Goal: Transaction & Acquisition: Book appointment/travel/reservation

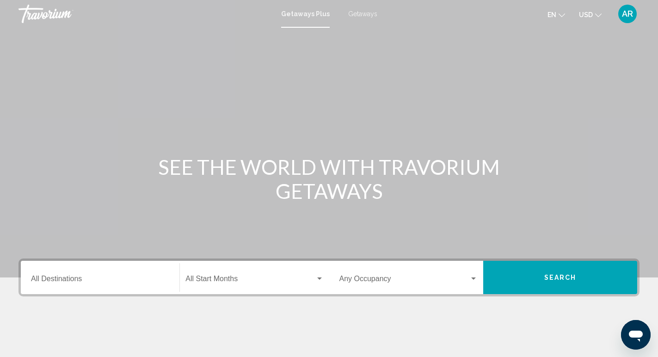
click at [132, 273] on div "Destination All Destinations" at bounding box center [100, 277] width 138 height 29
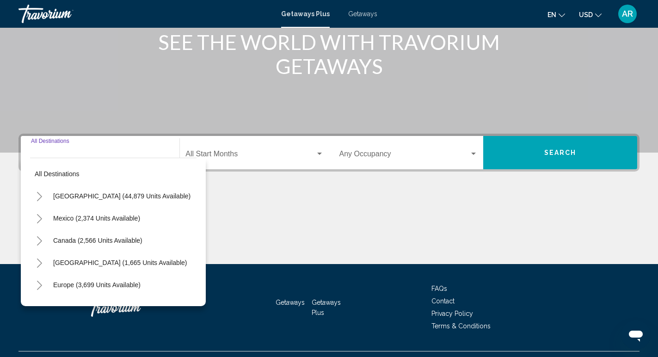
scroll to position [145, 0]
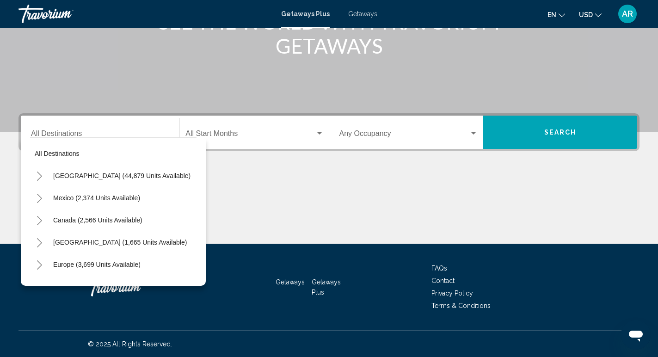
click at [383, 159] on div "Destination All Destinations All destinations [GEOGRAPHIC_DATA] (44,879 units a…" at bounding box center [329, 178] width 658 height 130
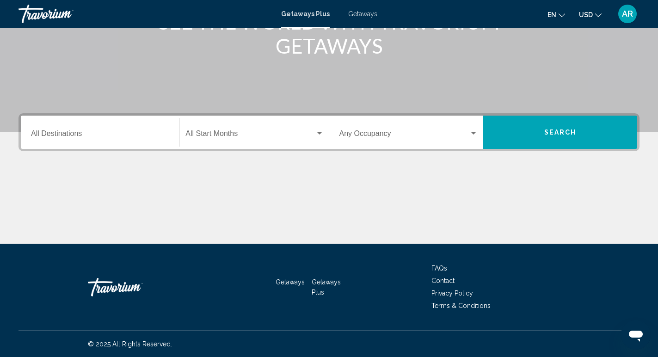
click at [297, 11] on span "Getaways Plus" at bounding box center [305, 13] width 49 height 7
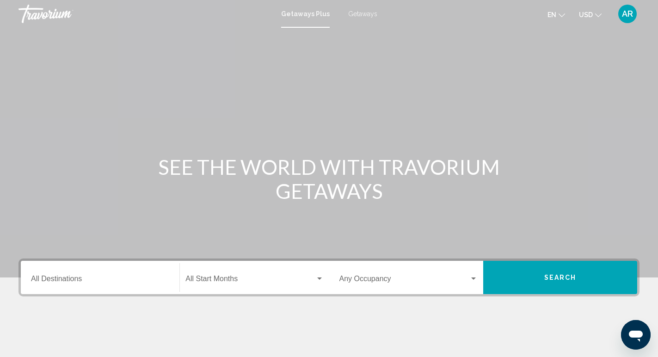
scroll to position [0, 0]
click at [369, 8] on div "Getaways Plus Getaways en English Español Français Italiano Português русский U…" at bounding box center [329, 13] width 658 height 19
click at [358, 13] on span "Getaways" at bounding box center [362, 13] width 29 height 7
click at [116, 280] on input "Destination All Destinations" at bounding box center [100, 280] width 138 height 8
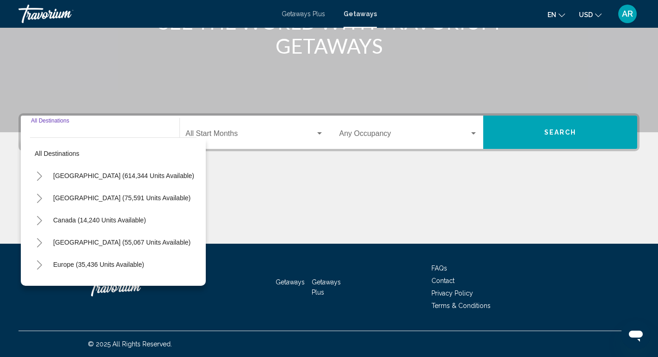
click at [281, 196] on div "Main content" at bounding box center [328, 208] width 621 height 69
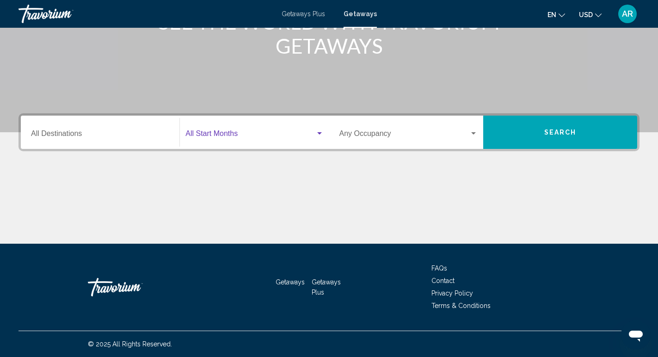
click at [255, 135] on span "Search widget" at bounding box center [249, 135] width 129 height 8
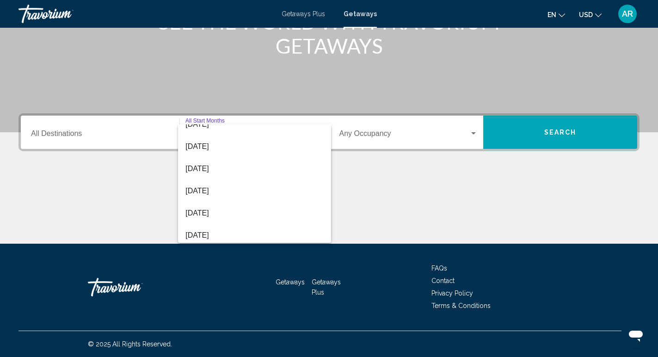
scroll to position [79, 0]
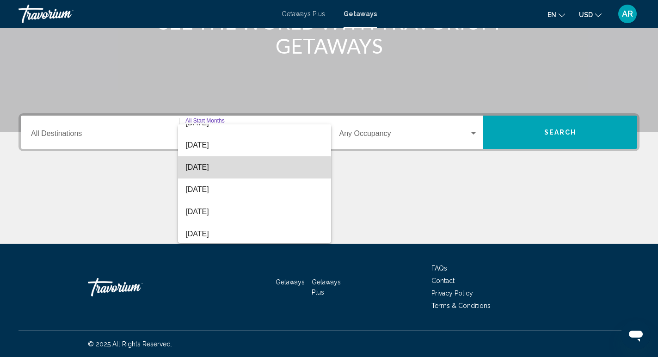
click at [244, 168] on span "December 2025" at bounding box center [254, 167] width 138 height 22
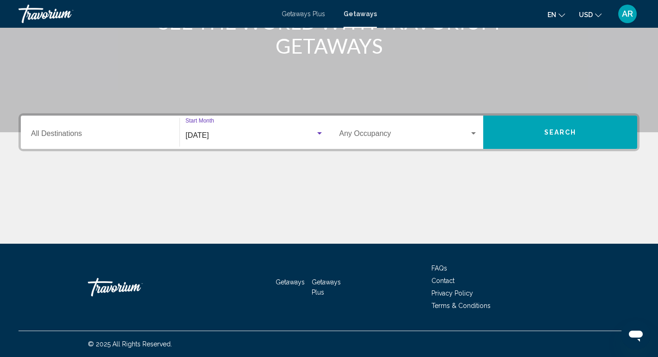
click at [394, 135] on span "Search widget" at bounding box center [404, 135] width 130 height 8
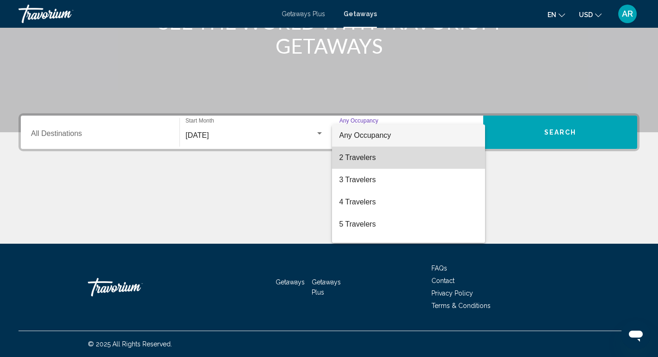
click at [376, 161] on span "2 Travelers" at bounding box center [408, 158] width 138 height 22
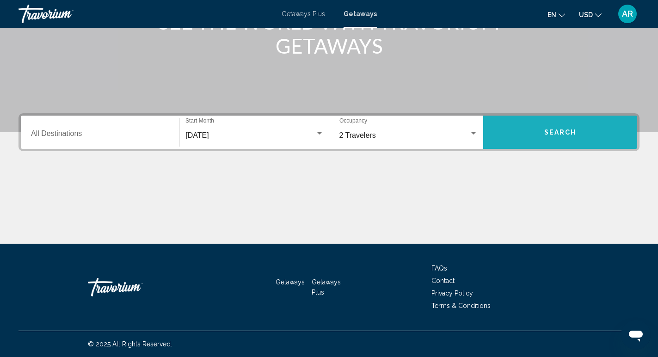
click at [567, 134] on span "Search" at bounding box center [560, 132] width 32 height 7
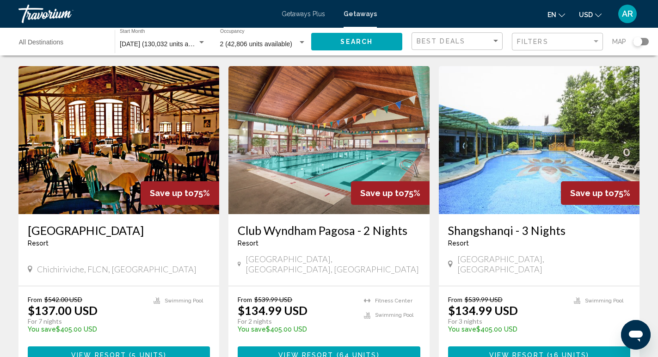
scroll to position [359, 0]
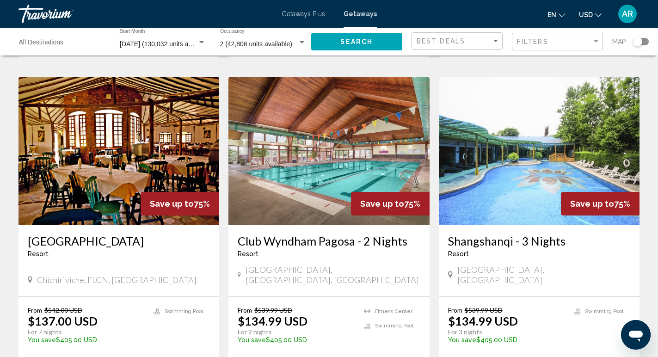
click at [597, 10] on button "USD USD ($) MXN (Mex$) CAD (Can$) GBP (£) EUR (€) AUD (A$) NZD (NZ$) CNY (CN¥)" at bounding box center [590, 14] width 23 height 13
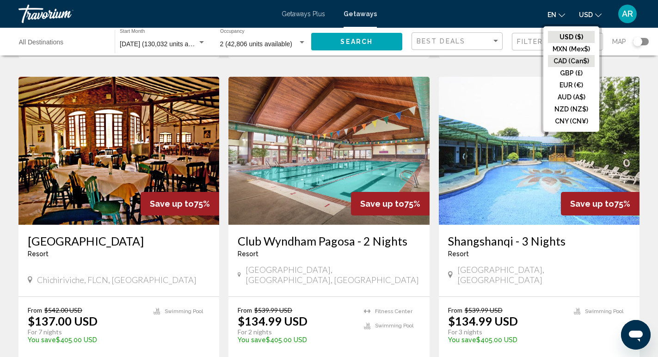
click at [576, 61] on button "CAD (Can$)" at bounding box center [571, 61] width 47 height 12
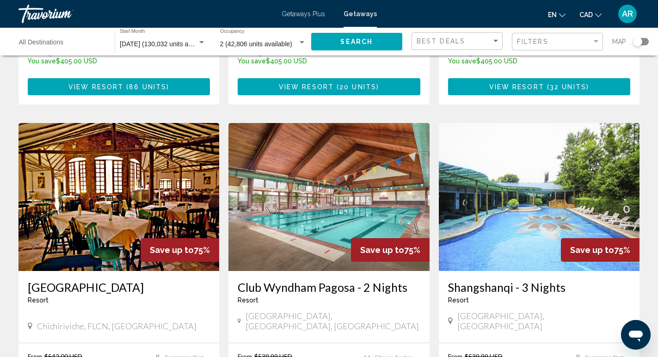
scroll to position [315, 0]
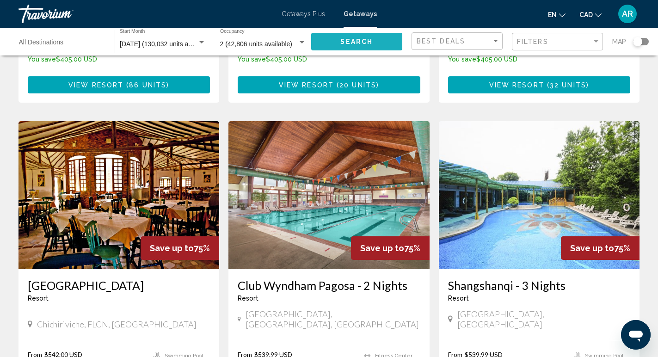
click at [370, 37] on button "Search" at bounding box center [357, 41] width 92 height 17
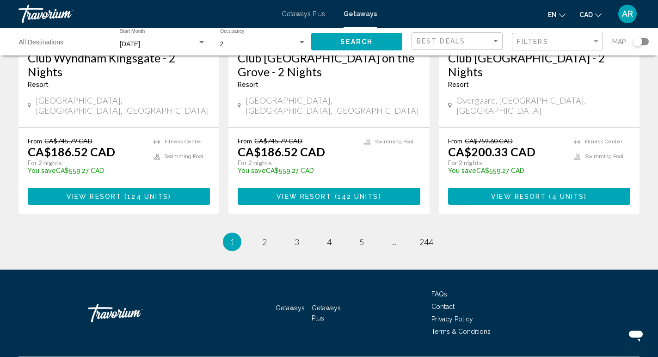
scroll to position [1206, 0]
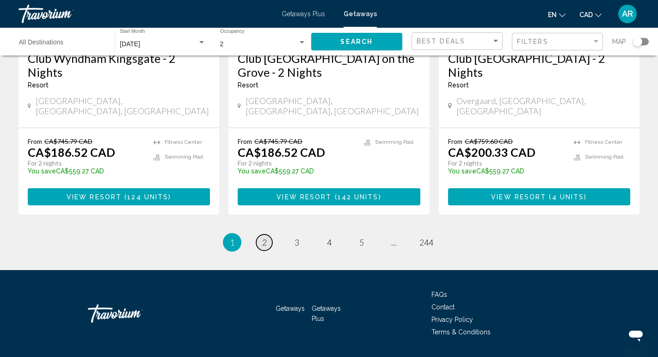
click at [261, 234] on link "page 2" at bounding box center [264, 242] width 16 height 16
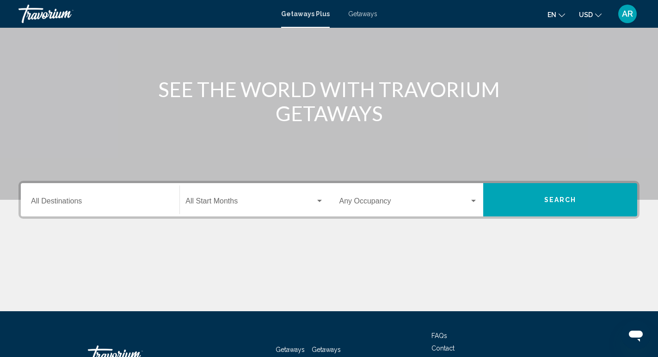
click at [402, 189] on div "Occupancy Any Occupancy" at bounding box center [408, 199] width 138 height 29
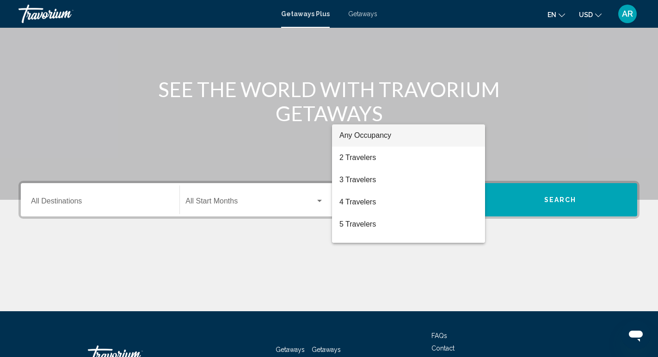
scroll to position [145, 0]
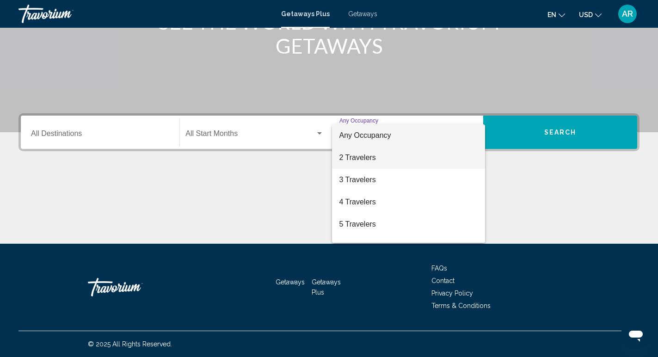
click at [371, 157] on span "2 Travelers" at bounding box center [408, 158] width 138 height 22
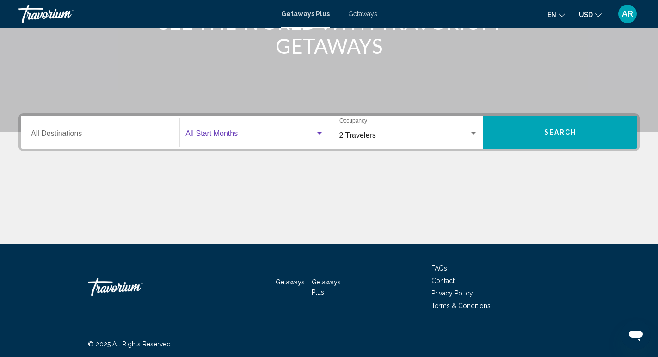
click at [290, 131] on span "Search widget" at bounding box center [249, 135] width 129 height 8
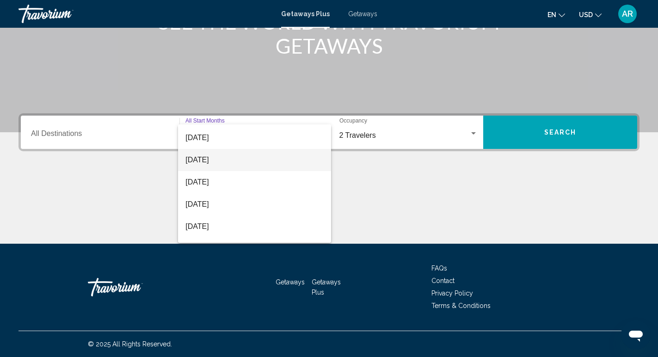
scroll to position [67, 0]
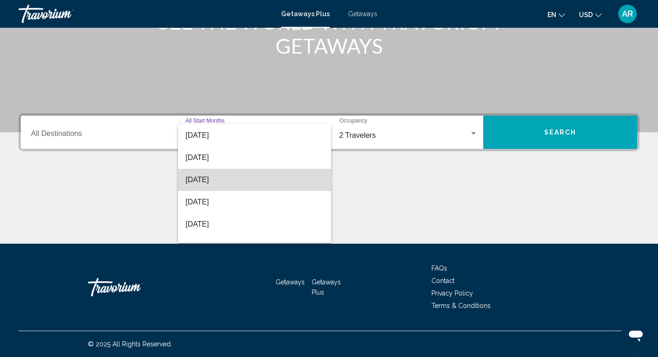
click at [262, 183] on span "[DATE]" at bounding box center [254, 180] width 138 height 22
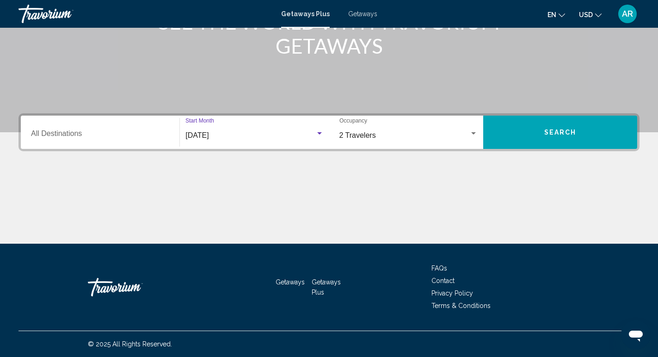
click at [120, 136] on input "Destination All Destinations" at bounding box center [100, 135] width 138 height 8
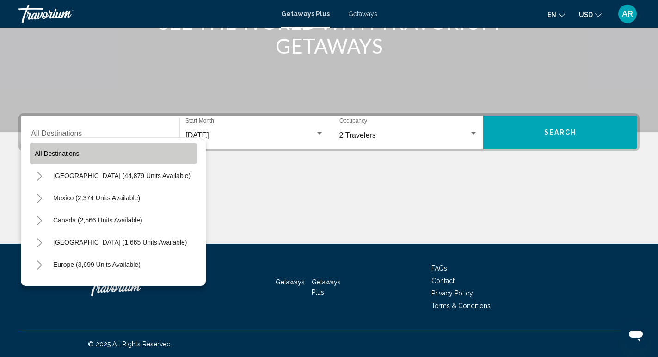
click at [88, 153] on button "All destinations" at bounding box center [113, 153] width 166 height 21
type input "**********"
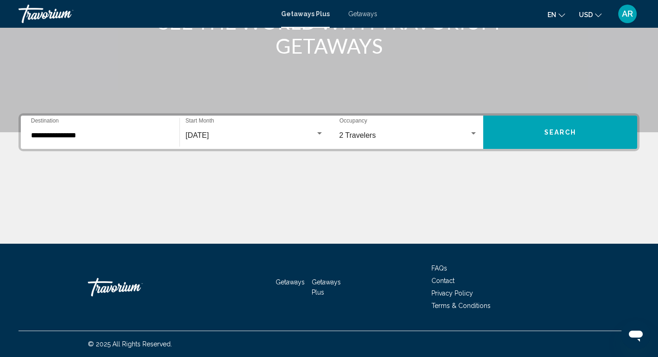
click at [572, 124] on button "Search" at bounding box center [560, 132] width 154 height 33
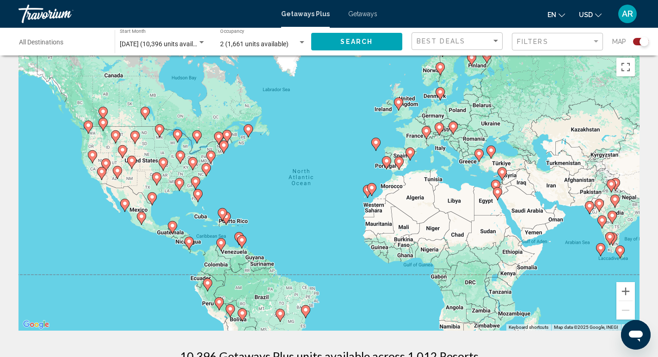
scroll to position [11, 0]
click at [124, 207] on icon "Main content" at bounding box center [124, 206] width 8 height 12
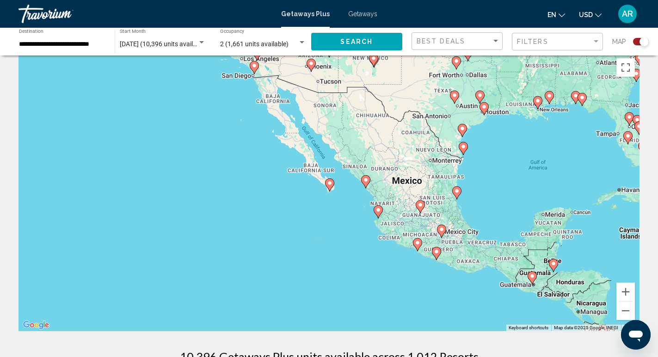
click at [330, 183] on image "Main content" at bounding box center [330, 183] width 6 height 6
type input "**********"
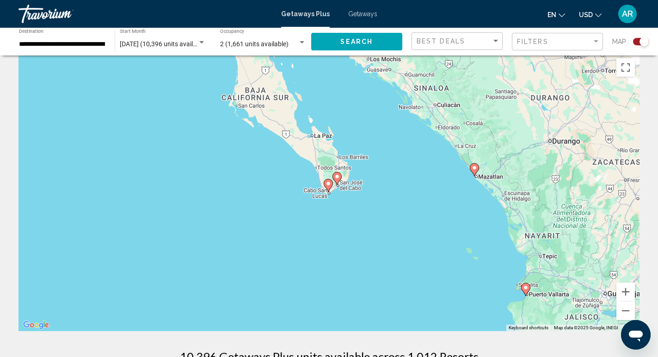
click at [327, 187] on icon "Main content" at bounding box center [328, 185] width 8 height 12
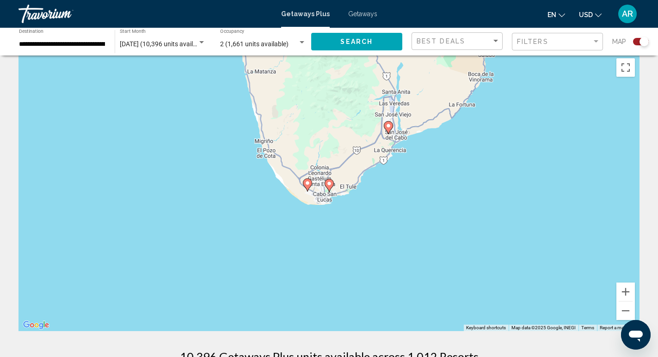
click at [329, 184] on image "Main content" at bounding box center [329, 184] width 6 height 6
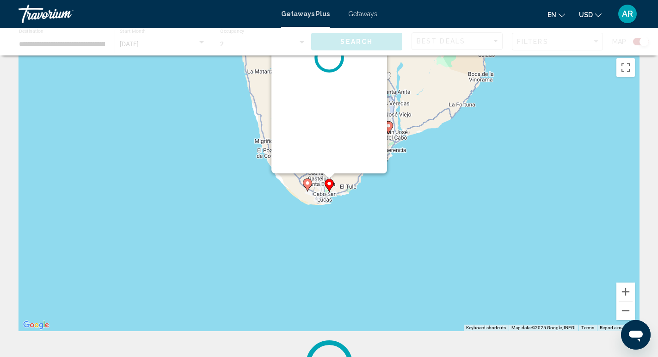
scroll to position [0, 0]
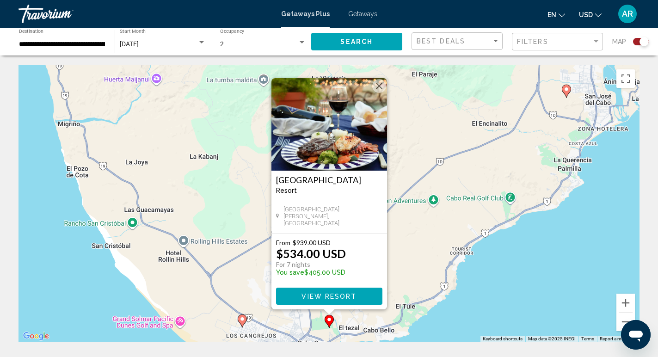
click at [244, 324] on icon "Main content" at bounding box center [242, 321] width 8 height 12
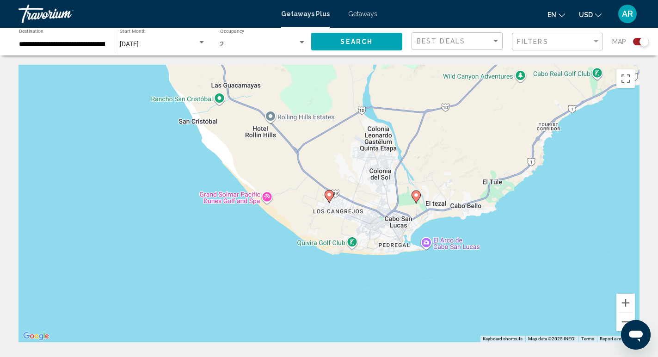
click at [330, 198] on icon "Main content" at bounding box center [328, 196] width 8 height 12
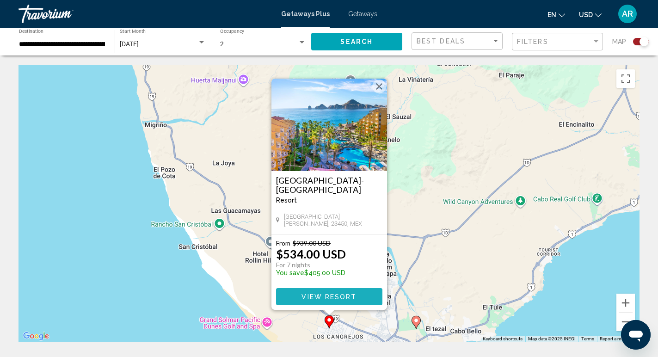
click at [344, 295] on span "View Resort" at bounding box center [328, 296] width 55 height 7
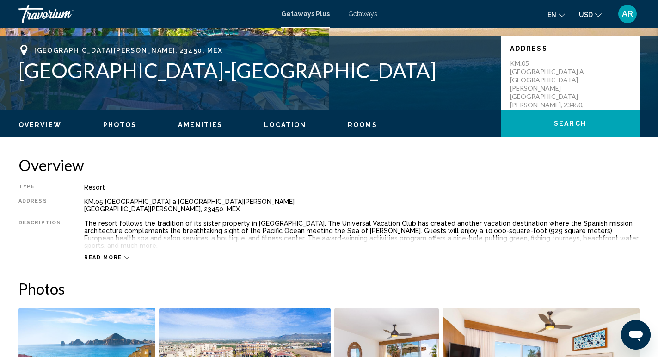
scroll to position [202, 0]
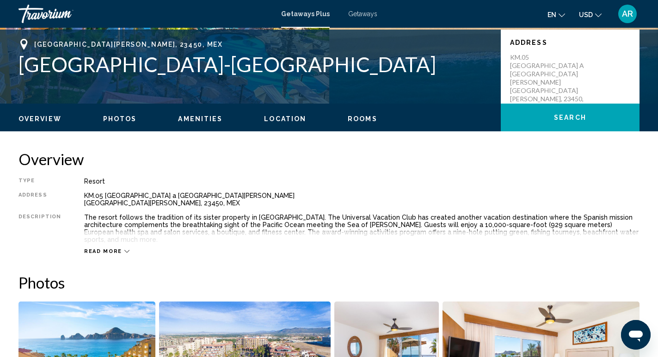
click at [107, 238] on div "Read more" at bounding box center [361, 241] width 555 height 25
click at [124, 249] on icon "Main content" at bounding box center [126, 251] width 5 height 5
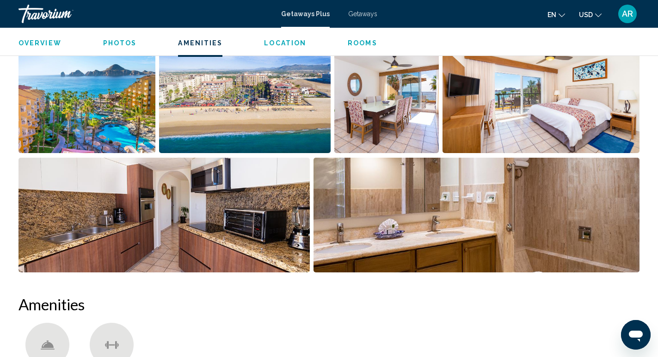
scroll to position [310, 0]
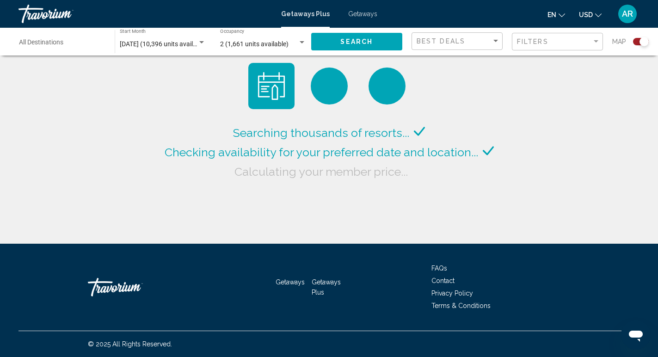
click at [361, 15] on span "Getaways" at bounding box center [362, 13] width 29 height 7
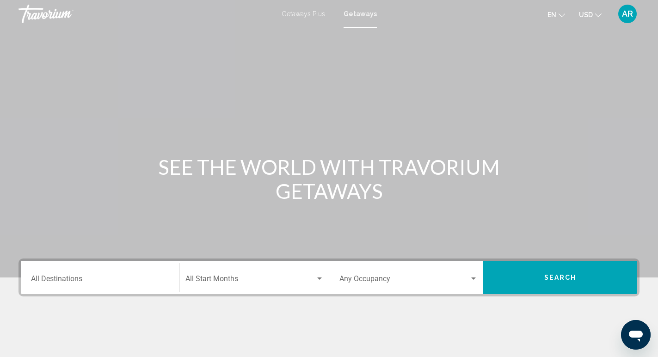
click at [218, 271] on div "Start Month All Start Months" at bounding box center [254, 277] width 138 height 29
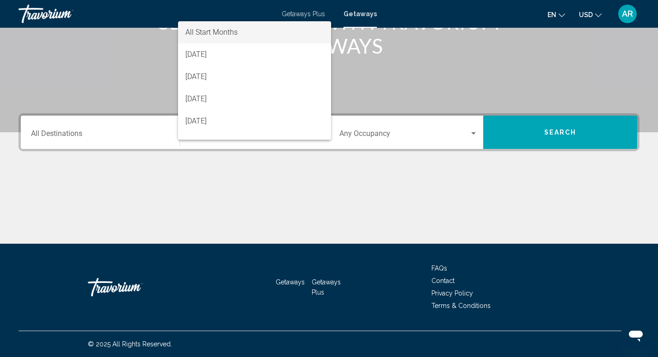
click at [274, 23] on span "All Start Months" at bounding box center [254, 32] width 138 height 22
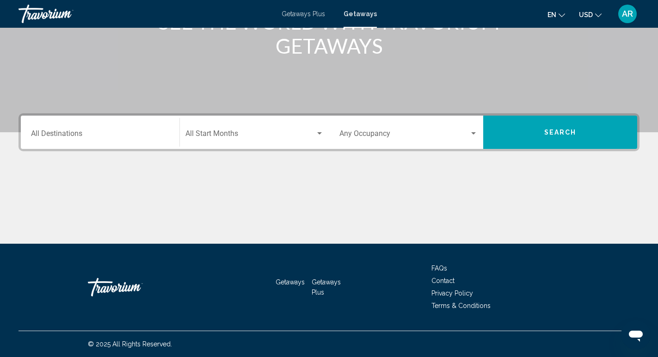
click at [425, 141] on div "Occupancy Any Occupancy" at bounding box center [408, 132] width 138 height 29
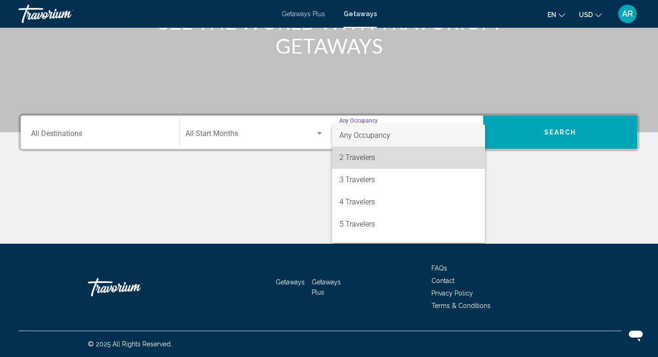
click at [402, 157] on span "2 Travelers" at bounding box center [408, 158] width 138 height 22
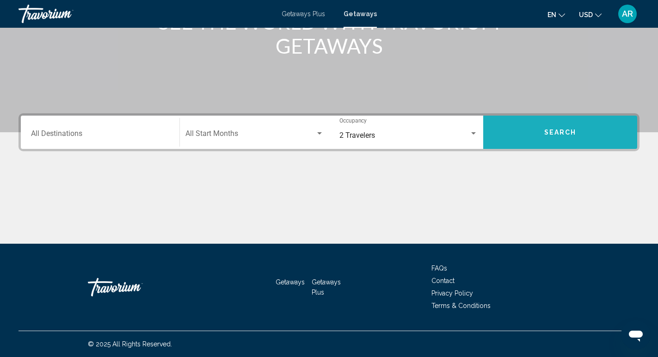
click at [549, 145] on button "Search" at bounding box center [560, 132] width 154 height 33
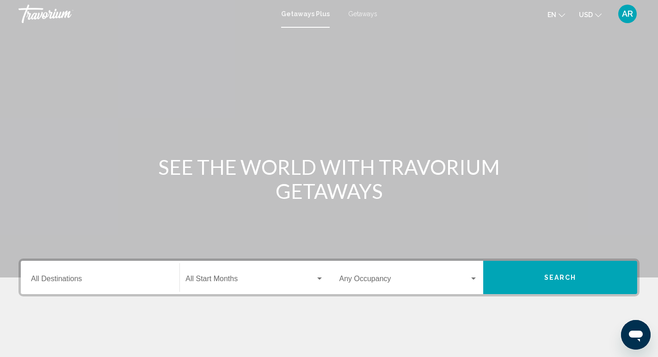
click at [596, 14] on icon "Change currency" at bounding box center [598, 15] width 6 height 4
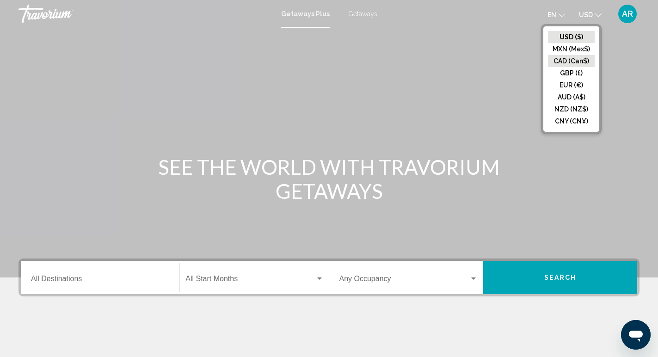
click at [576, 60] on button "CAD (Can$)" at bounding box center [571, 61] width 47 height 12
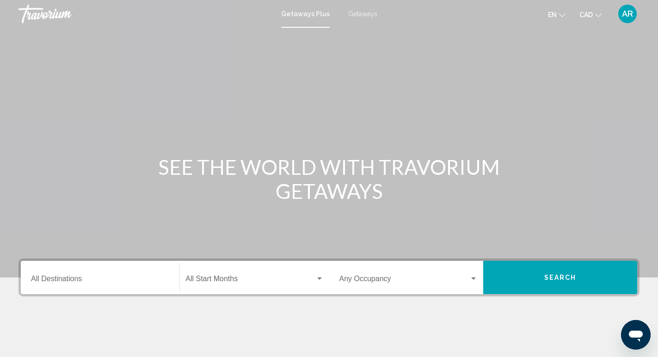
click at [422, 271] on div "Occupancy Any Occupancy" at bounding box center [408, 277] width 138 height 29
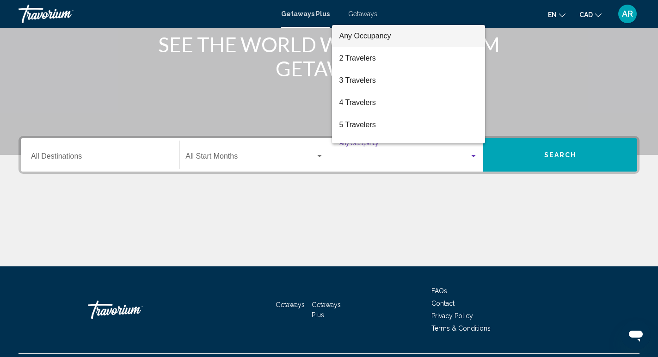
scroll to position [145, 0]
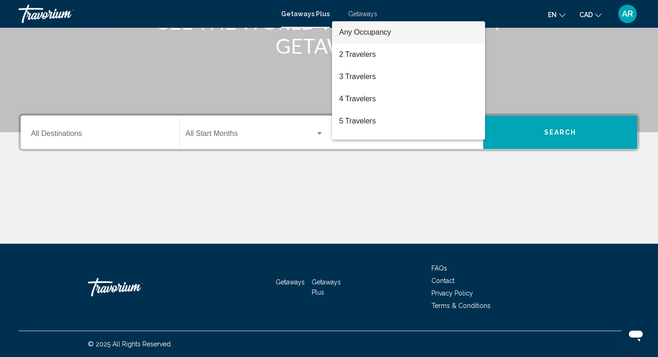
click at [511, 219] on div at bounding box center [329, 178] width 658 height 357
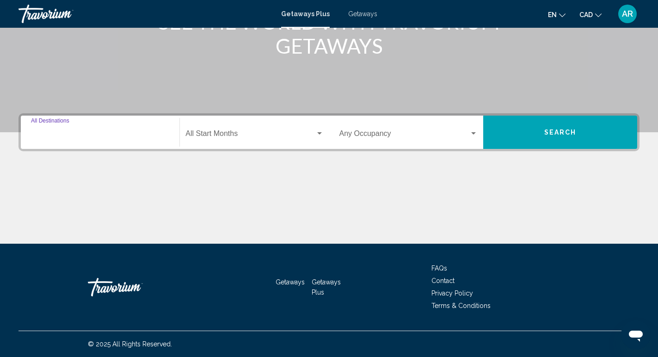
click at [92, 139] on input "Destination All Destinations" at bounding box center [100, 135] width 138 height 8
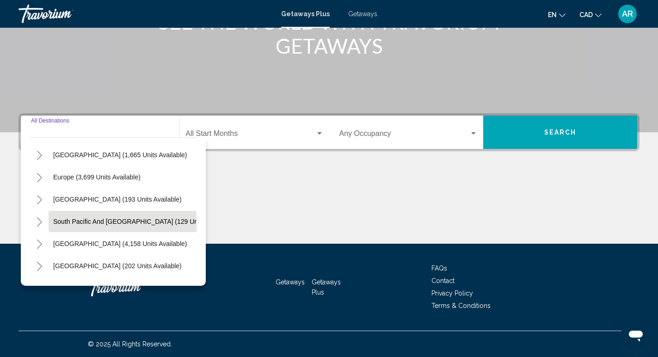
scroll to position [91, 0]
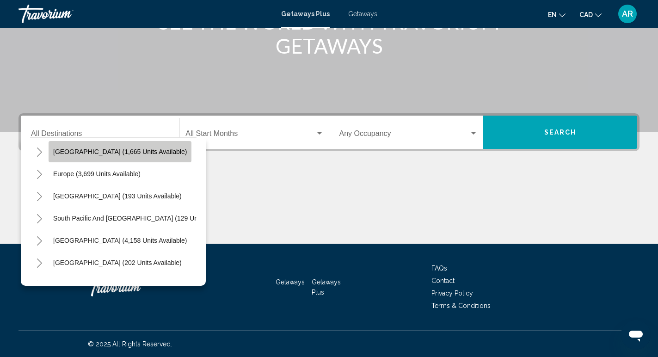
click at [112, 156] on button "[GEOGRAPHIC_DATA] (1,665 units available)" at bounding box center [120, 151] width 143 height 21
type input "**********"
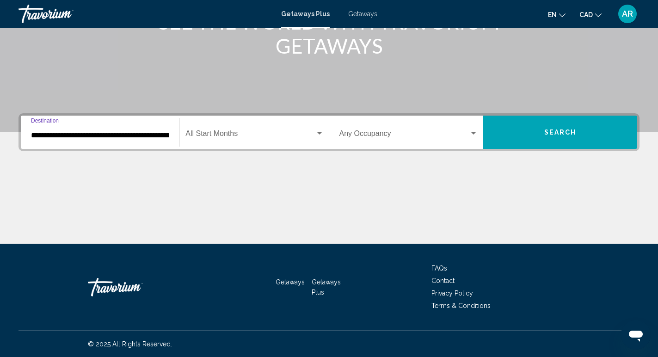
click at [258, 136] on span "Search widget" at bounding box center [249, 135] width 129 height 8
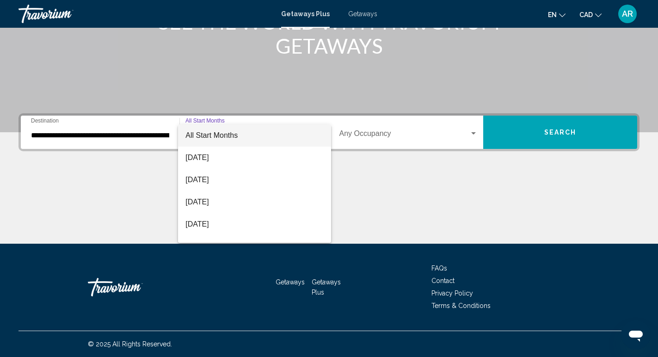
click at [453, 165] on div at bounding box center [329, 178] width 658 height 357
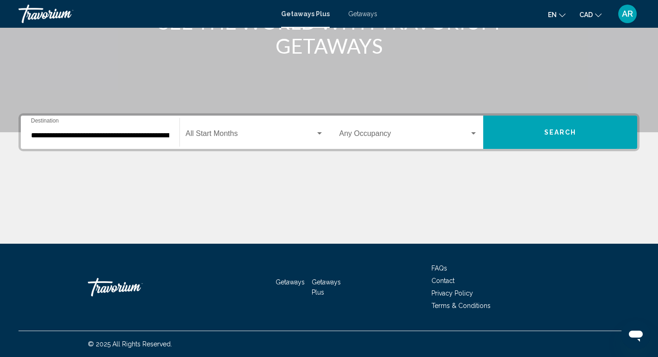
click at [449, 135] on span "Search widget" at bounding box center [404, 135] width 130 height 8
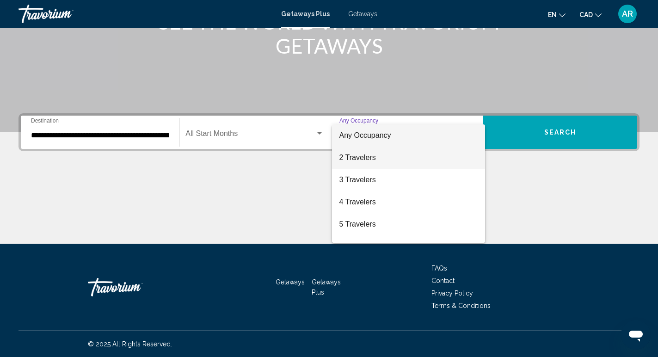
click at [403, 152] on span "2 Travelers" at bounding box center [408, 158] width 138 height 22
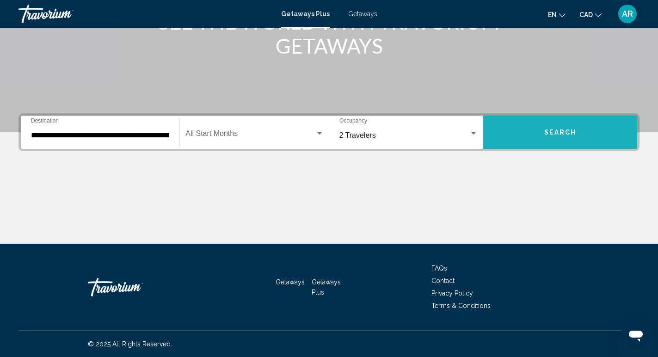
click at [578, 147] on button "Search" at bounding box center [560, 132] width 154 height 33
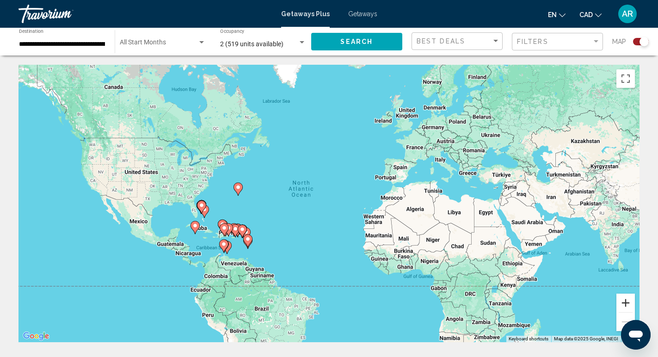
click at [621, 305] on button "Zoom in" at bounding box center [625, 303] width 18 height 18
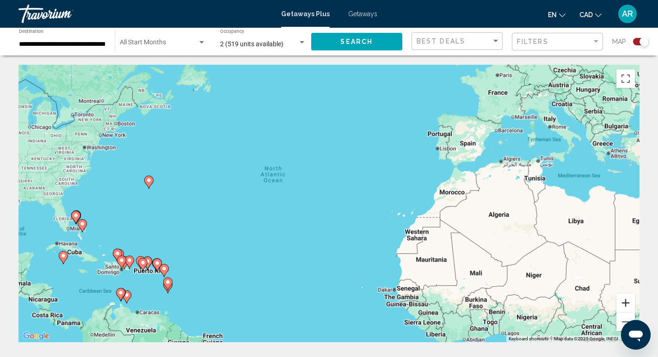
click at [621, 305] on button "Zoom in" at bounding box center [625, 303] width 18 height 18
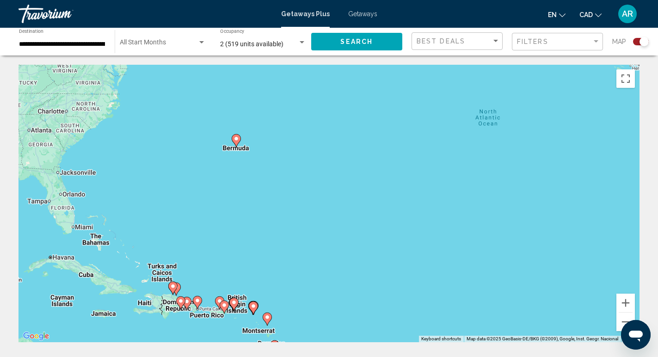
drag, startPoint x: 199, startPoint y: 241, endPoint x: 529, endPoint y: 209, distance: 331.5
click at [529, 209] on div "To activate drag with keyboard, press Alt + Enter. Once in keyboard drag state,…" at bounding box center [328, 203] width 621 height 277
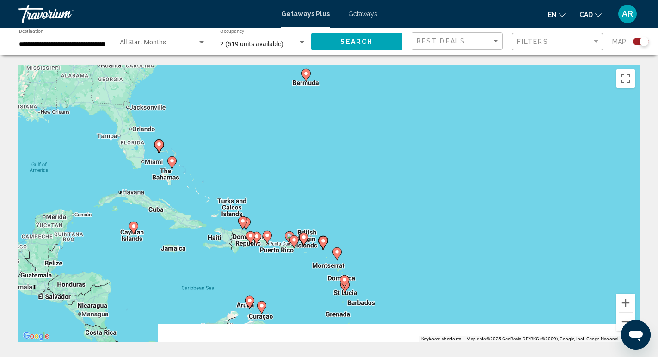
drag, startPoint x: 529, startPoint y: 209, endPoint x: 541, endPoint y: 148, distance: 62.2
click at [541, 148] on div "To activate drag with keyboard, press Alt + Enter. Once in keyboard drag state,…" at bounding box center [328, 203] width 621 height 277
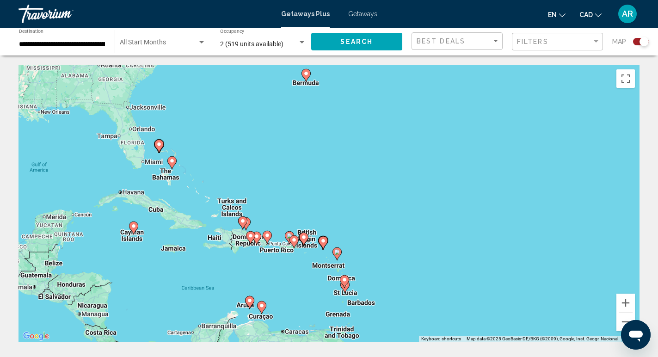
click at [304, 76] on icon "Main content" at bounding box center [305, 75] width 8 height 12
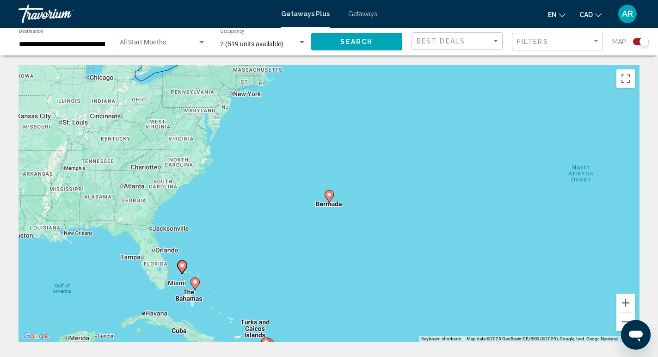
click at [329, 196] on image "Main content" at bounding box center [329, 195] width 6 height 6
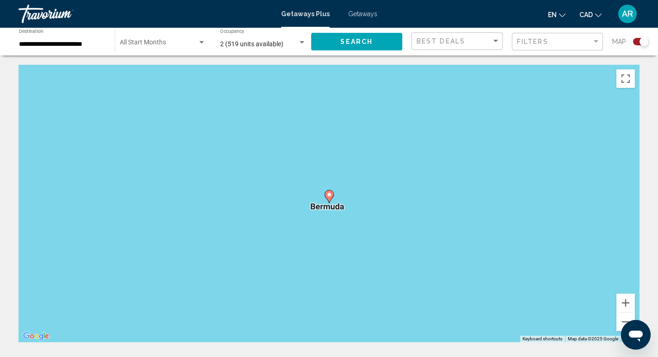
click at [329, 196] on image "Main content" at bounding box center [329, 195] width 6 height 6
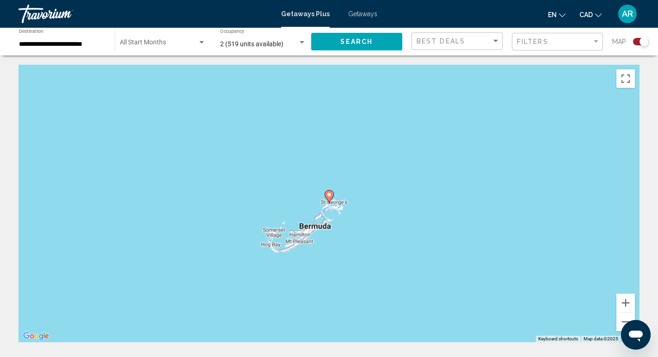
click at [329, 196] on image "Main content" at bounding box center [329, 195] width 6 height 6
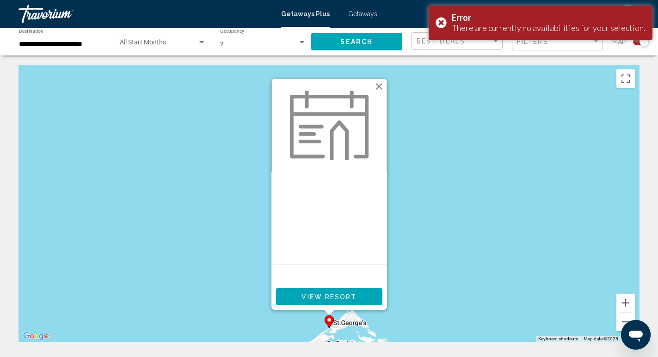
click at [379, 84] on button "Close" at bounding box center [379, 86] width 14 height 14
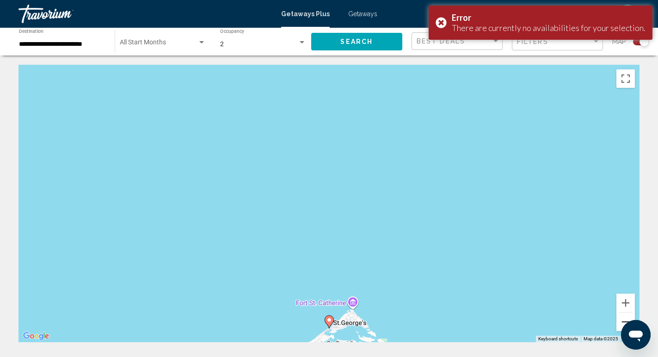
click at [620, 316] on button "Zoom out" at bounding box center [625, 321] width 18 height 18
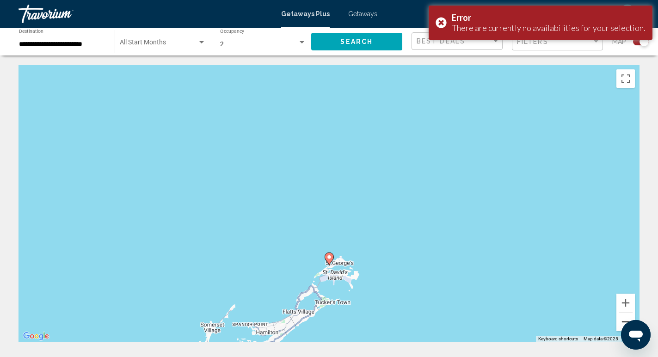
click at [620, 316] on button "Zoom out" at bounding box center [625, 321] width 18 height 18
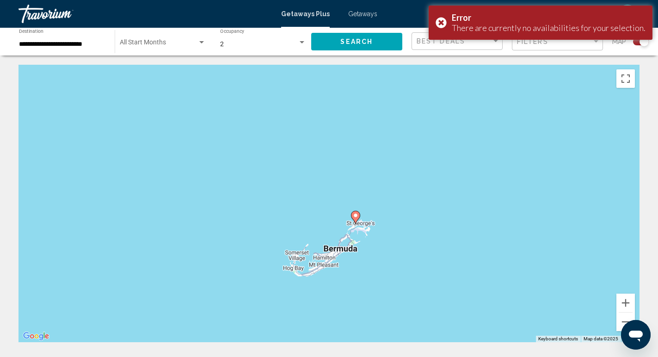
drag, startPoint x: 428, startPoint y: 249, endPoint x: 604, endPoint y: 154, distance: 199.8
click at [604, 154] on div "To activate drag with keyboard, press Alt + Enter. Once in keyboard drag state,…" at bounding box center [328, 203] width 621 height 277
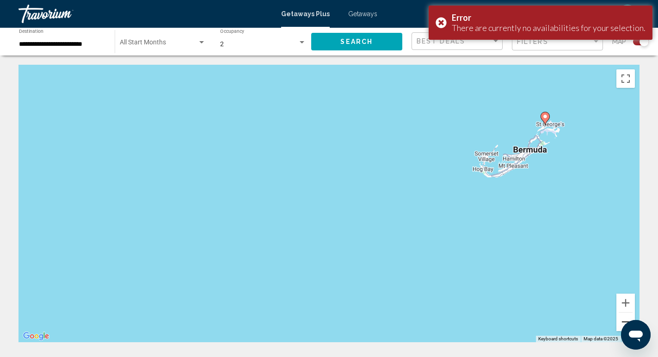
click at [620, 317] on button "Zoom out" at bounding box center [625, 321] width 18 height 18
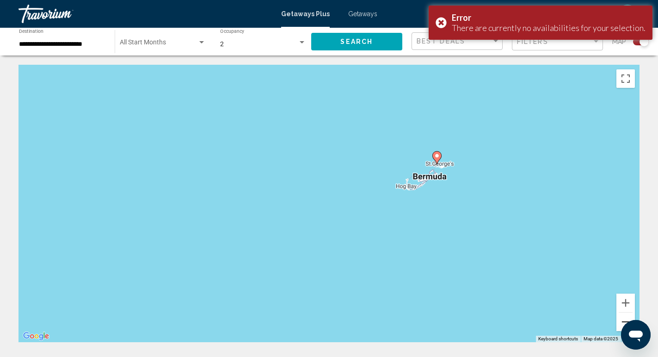
click at [620, 317] on button "Zoom out" at bounding box center [625, 321] width 18 height 18
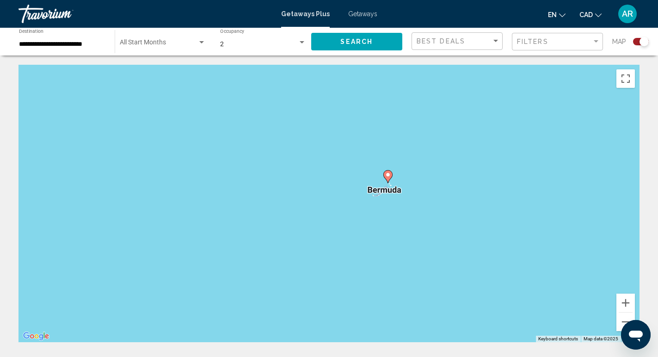
drag, startPoint x: 444, startPoint y: 260, endPoint x: 587, endPoint y: 189, distance: 159.6
click at [587, 189] on div "To activate drag with keyboard, press Alt + Enter. Once in keyboard drag state,…" at bounding box center [328, 203] width 621 height 277
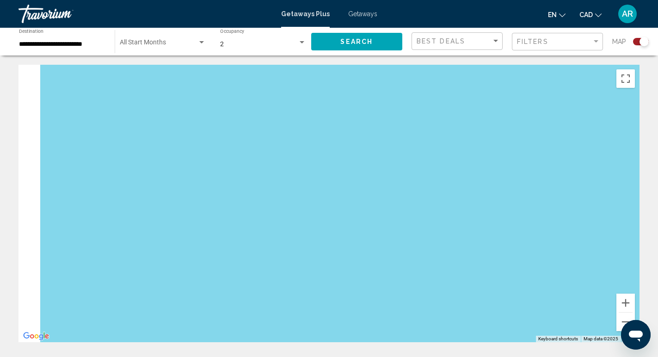
drag, startPoint x: 272, startPoint y: 180, endPoint x: 518, endPoint y: 197, distance: 246.5
click at [518, 197] on div "To activate drag with keyboard, press Alt + Enter. Once in keyboard drag state,…" at bounding box center [328, 203] width 621 height 277
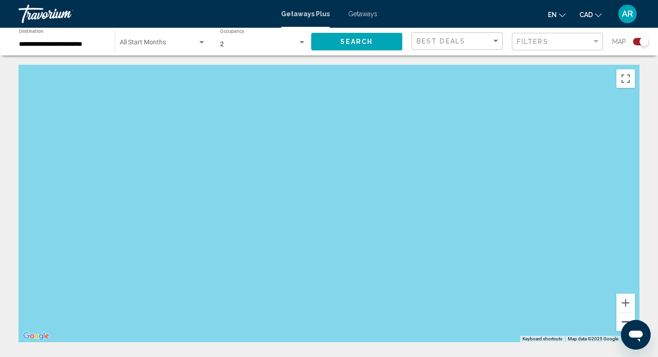
click at [620, 320] on button "Zoom out" at bounding box center [625, 321] width 18 height 18
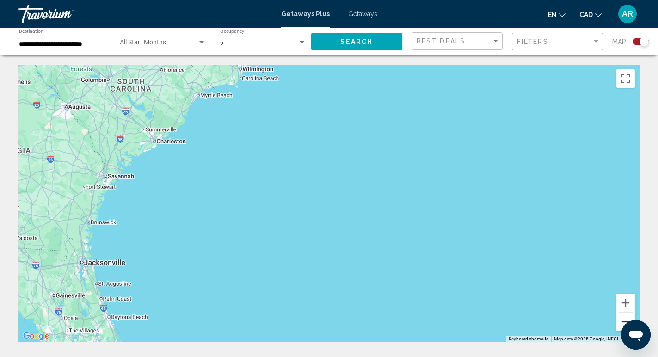
click at [620, 319] on button "Zoom out" at bounding box center [625, 321] width 18 height 18
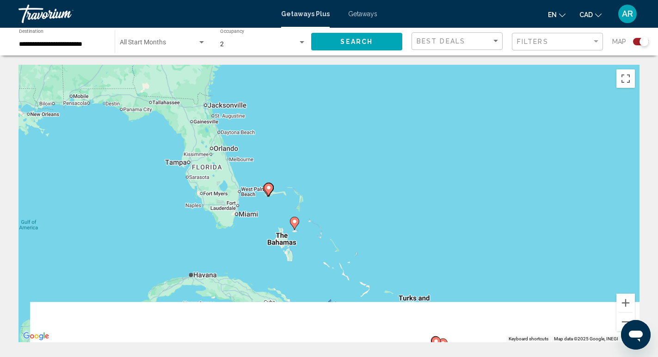
drag, startPoint x: 468, startPoint y: 265, endPoint x: 466, endPoint y: 125, distance: 139.6
click at [466, 125] on div "To activate drag with keyboard, press Alt + Enter. Once in keyboard drag state,…" at bounding box center [328, 203] width 621 height 277
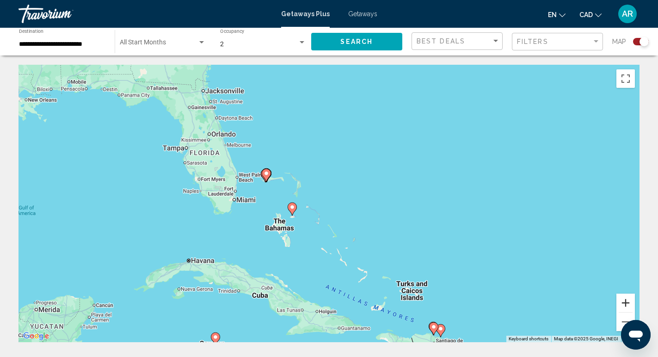
click at [625, 303] on button "Zoom in" at bounding box center [625, 303] width 18 height 18
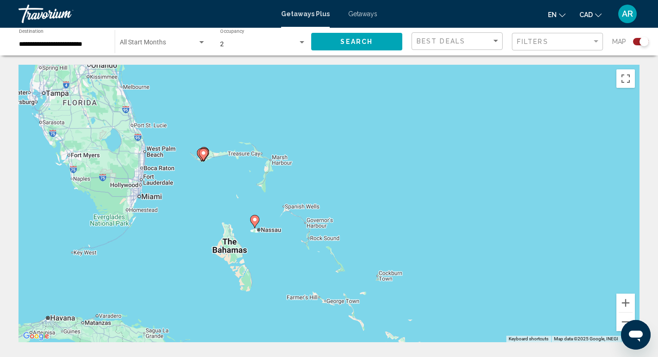
click at [253, 220] on image "Main content" at bounding box center [255, 220] width 6 height 6
type input "**********"
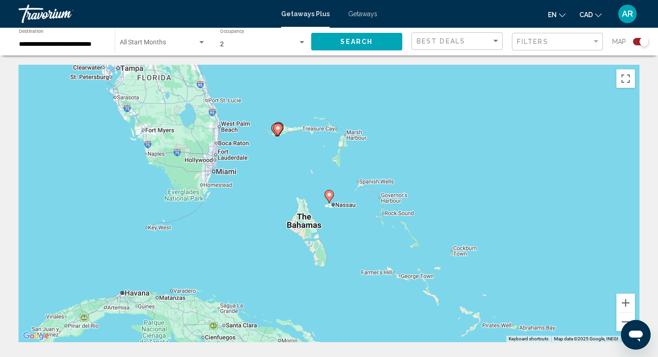
click at [331, 194] on image "Main content" at bounding box center [329, 195] width 6 height 6
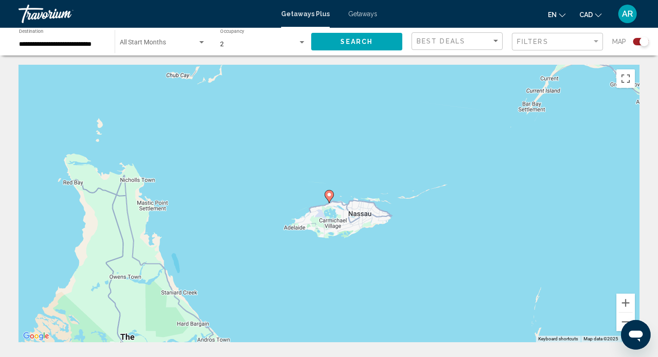
click at [327, 196] on image "Main content" at bounding box center [329, 195] width 6 height 6
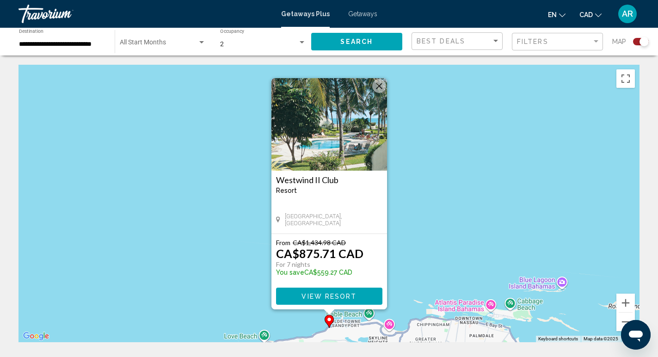
click at [329, 294] on span "View Resort" at bounding box center [328, 296] width 55 height 7
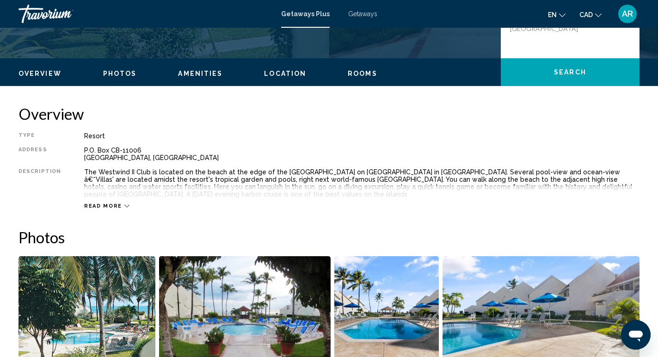
scroll to position [247, 0]
click at [116, 208] on span "Read more" at bounding box center [103, 206] width 38 height 6
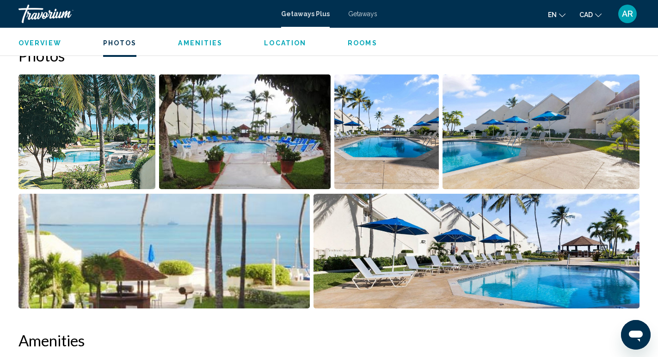
scroll to position [429, 0]
click at [118, 147] on img "Open full-screen image slider" at bounding box center [86, 131] width 137 height 115
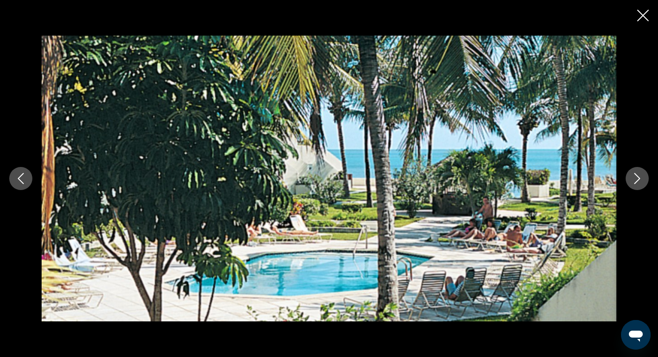
click at [639, 170] on button "Next image" at bounding box center [636, 178] width 23 height 23
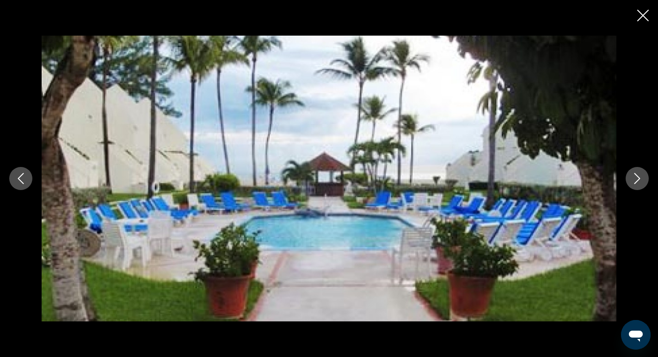
click at [638, 174] on icon "Next image" at bounding box center [636, 178] width 11 height 11
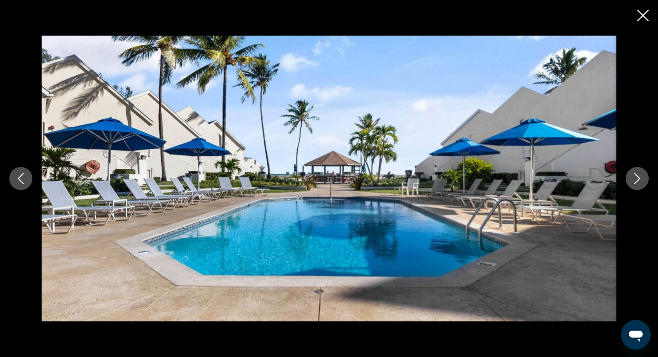
click at [636, 173] on icon "Next image" at bounding box center [636, 178] width 11 height 11
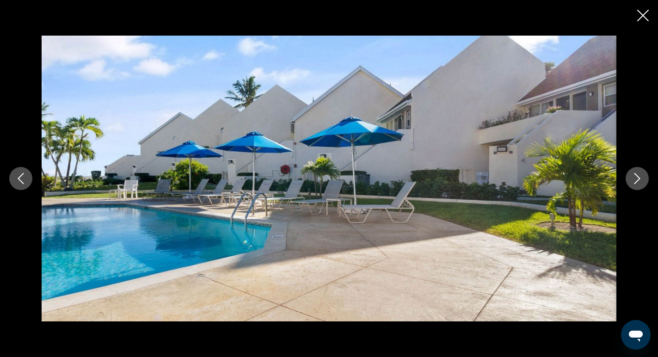
click at [636, 173] on icon "Next image" at bounding box center [636, 178] width 11 height 11
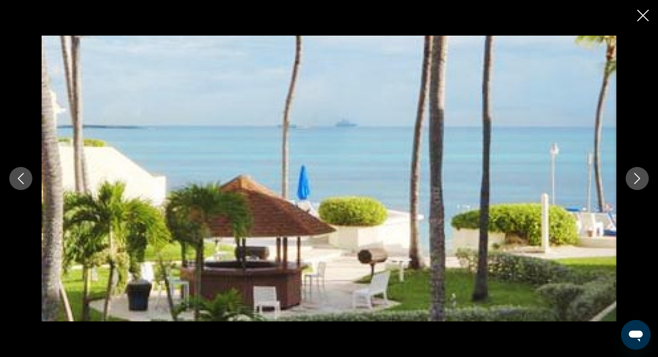
click at [636, 173] on icon "Next image" at bounding box center [636, 178] width 11 height 11
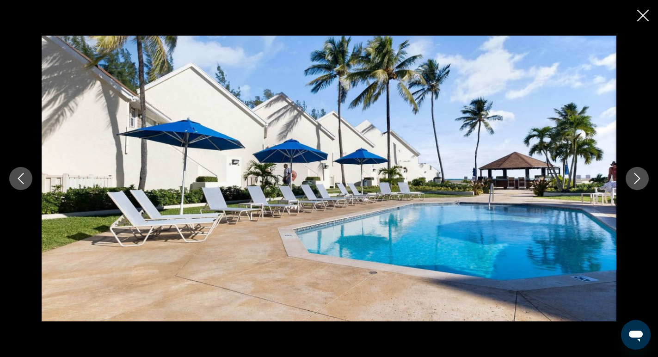
click at [640, 19] on icon "Close slideshow" at bounding box center [643, 16] width 12 height 12
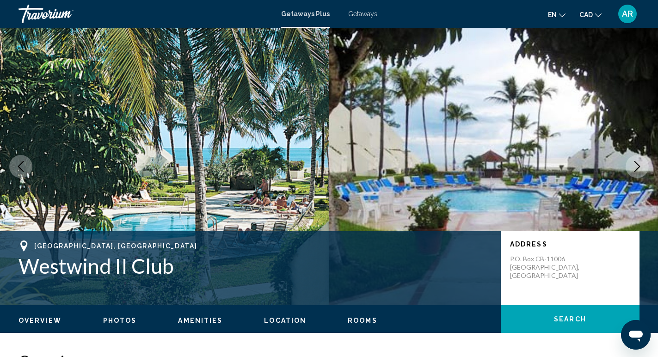
scroll to position [0, 0]
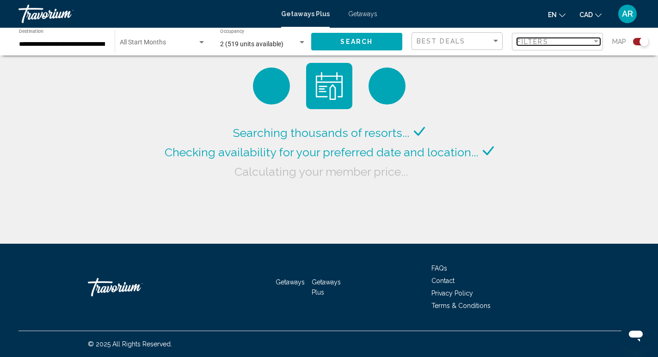
click at [557, 44] on div "Filters" at bounding box center [554, 41] width 75 height 7
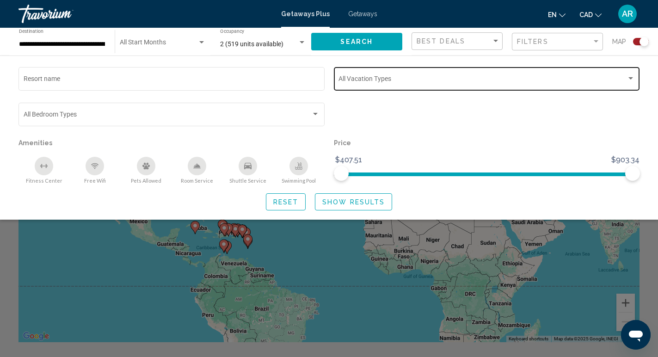
click at [451, 70] on div "Vacation Types All Vacation Types" at bounding box center [486, 77] width 296 height 25
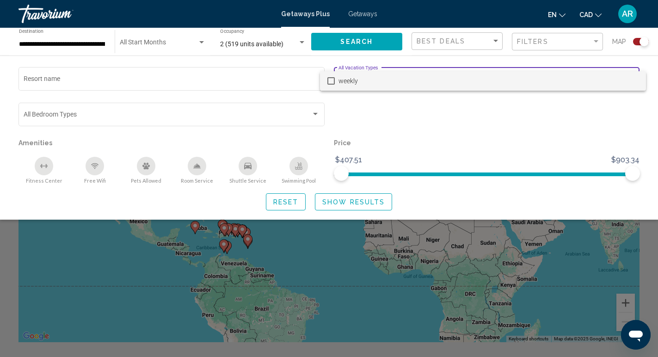
click at [432, 112] on div at bounding box center [329, 178] width 658 height 357
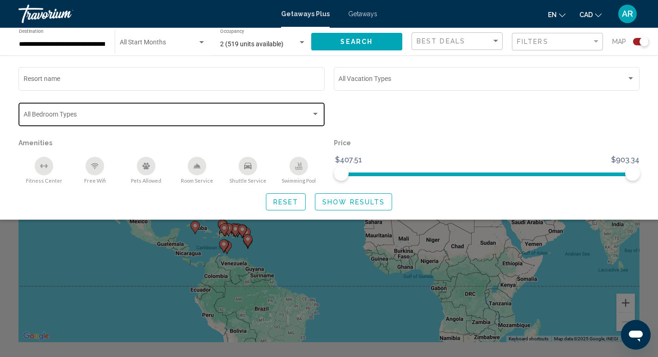
click at [197, 104] on div "Bedroom Types All Bedroom Types" at bounding box center [172, 113] width 296 height 25
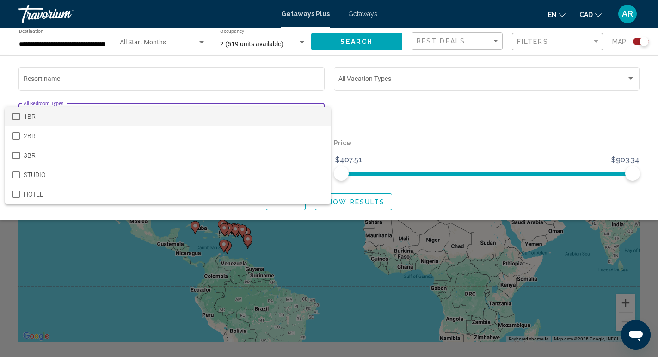
click at [459, 119] on div at bounding box center [329, 178] width 658 height 357
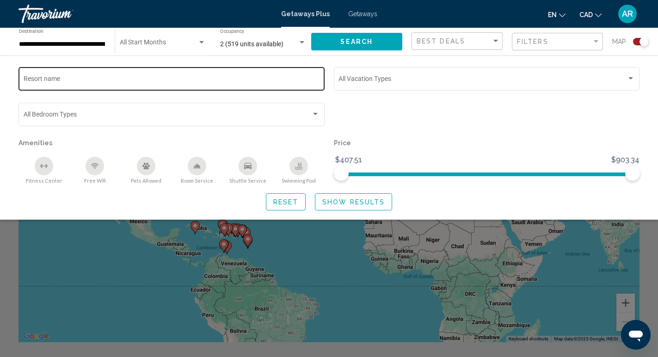
click at [130, 86] on div "Resort name" at bounding box center [172, 77] width 296 height 25
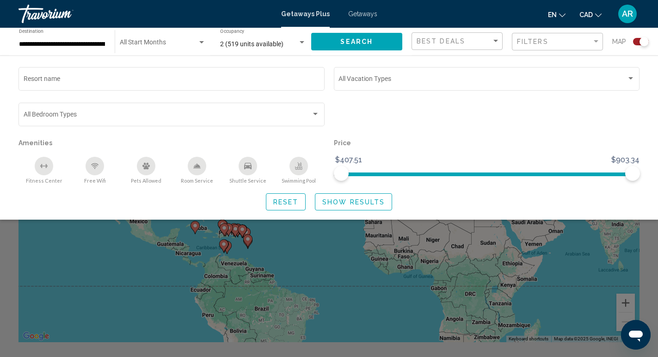
click at [411, 147] on p "Price" at bounding box center [487, 142] width 306 height 13
click at [281, 37] on div "2 (519 units available) Occupancy Any Occupancy" at bounding box center [263, 41] width 86 height 25
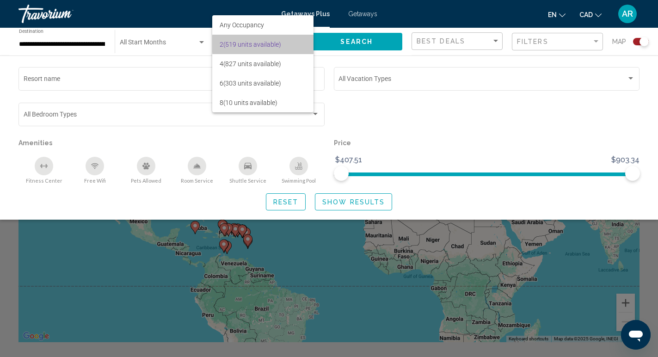
click at [288, 44] on span "2 (519 units available)" at bounding box center [263, 44] width 86 height 19
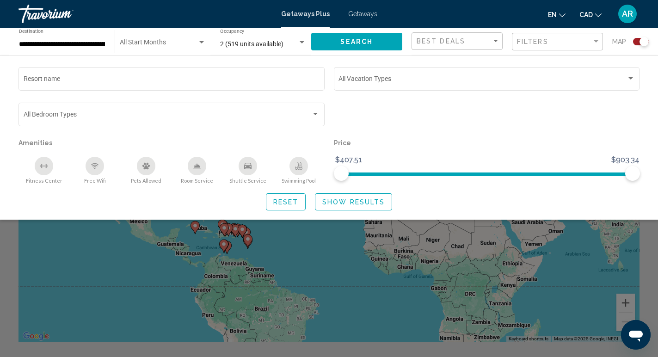
click at [456, 29] on app-map-search-filters "Best Deals Filters Map Resort name Vacation Types All Vacation Types Bedroom Ty…" at bounding box center [529, 42] width 237 height 28
click at [461, 42] on span "Best Deals" at bounding box center [440, 40] width 49 height 7
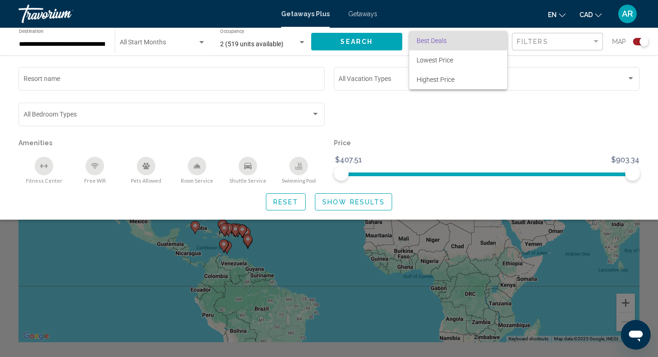
click at [412, 147] on div at bounding box center [329, 178] width 658 height 357
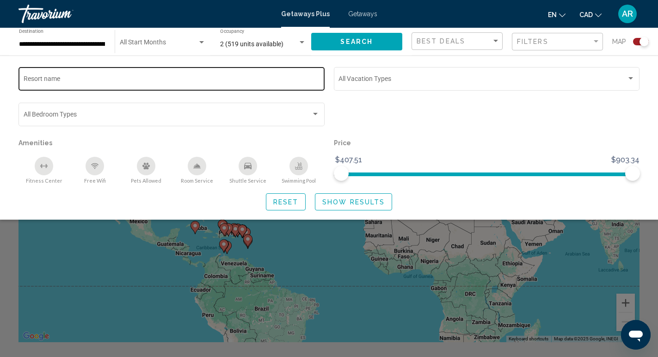
click at [89, 78] on input "Resort name" at bounding box center [172, 80] width 296 height 7
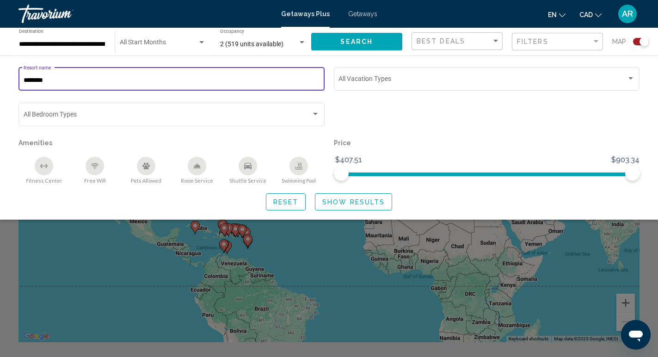
type input "********"
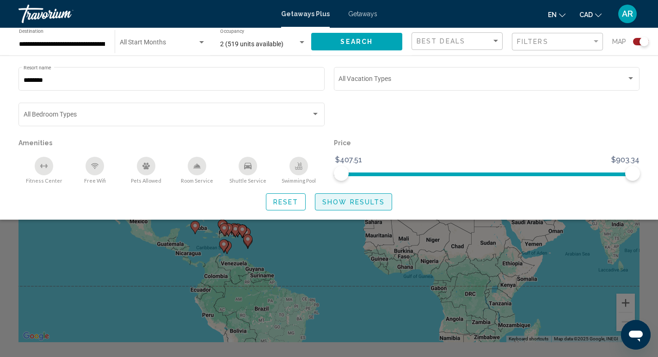
click at [354, 202] on span "Show Results" at bounding box center [353, 201] width 62 height 7
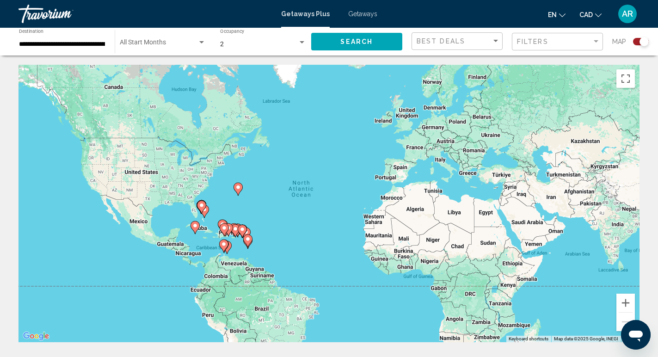
click at [362, 11] on span "Getaways" at bounding box center [362, 13] width 29 height 7
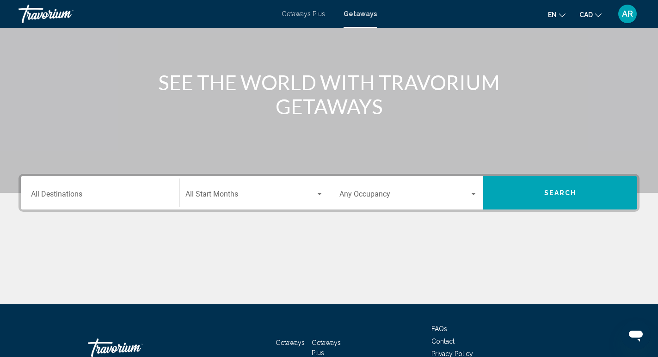
click at [133, 205] on div "Destination All Destinations" at bounding box center [100, 192] width 138 height 29
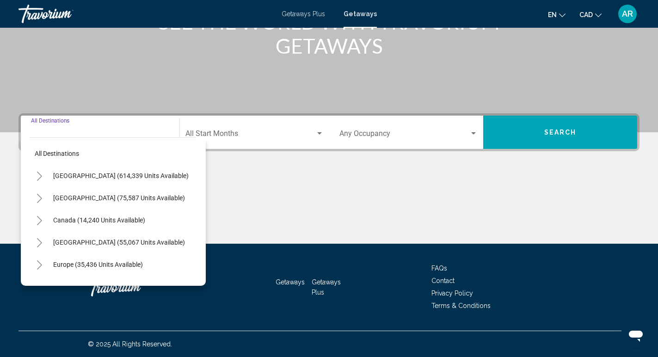
click at [426, 175] on div "Main content" at bounding box center [328, 208] width 621 height 69
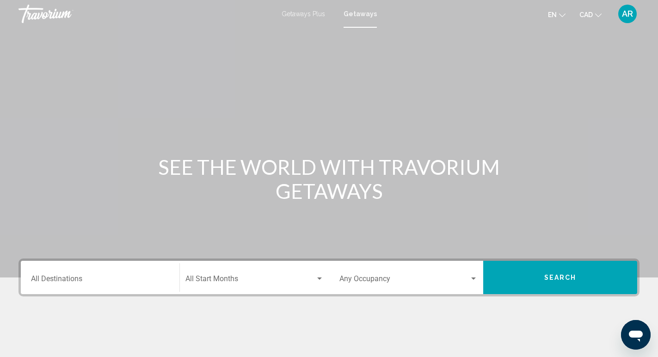
scroll to position [0, 0]
click at [109, 299] on div "Destination All Destinations Start Month All Start Months Occupancy Any Occupan…" at bounding box center [329, 323] width 658 height 130
click at [108, 283] on input "Destination All Destinations" at bounding box center [100, 280] width 138 height 8
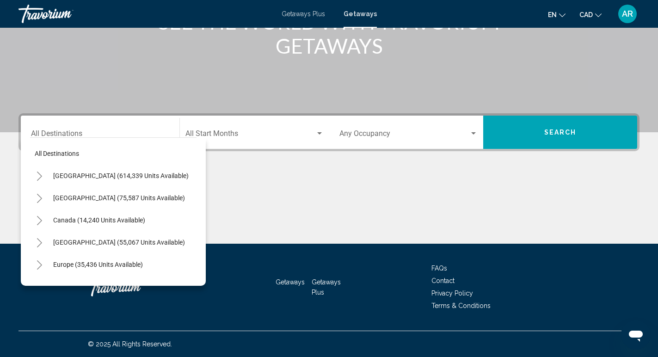
click at [375, 210] on div "Main content" at bounding box center [328, 208] width 621 height 69
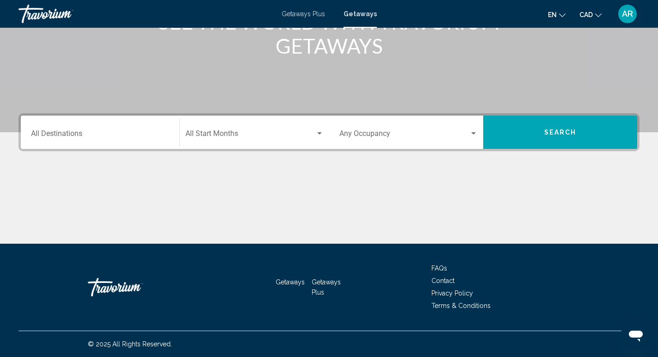
click at [446, 124] on div "Occupancy Any Occupancy" at bounding box center [408, 132] width 138 height 29
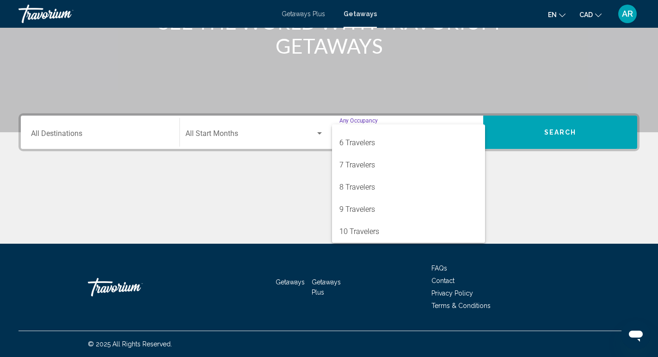
click at [279, 210] on div at bounding box center [329, 178] width 658 height 357
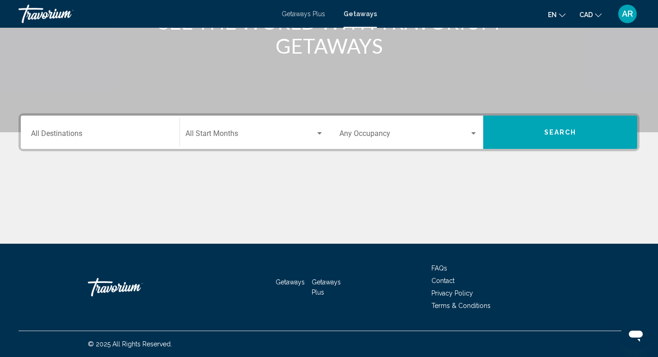
scroll to position [104, 0]
click at [263, 146] on div "Start Month All Start Months" at bounding box center [254, 132] width 138 height 29
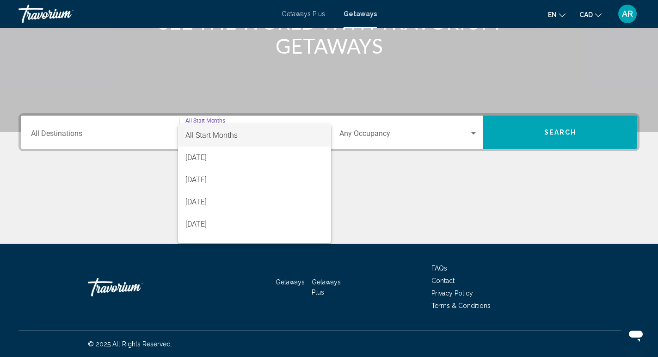
click at [95, 221] on div at bounding box center [329, 178] width 658 height 357
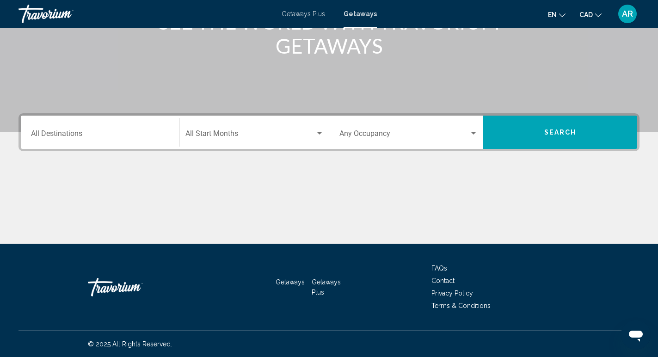
click at [106, 129] on div "Destination All Destinations" at bounding box center [100, 132] width 138 height 29
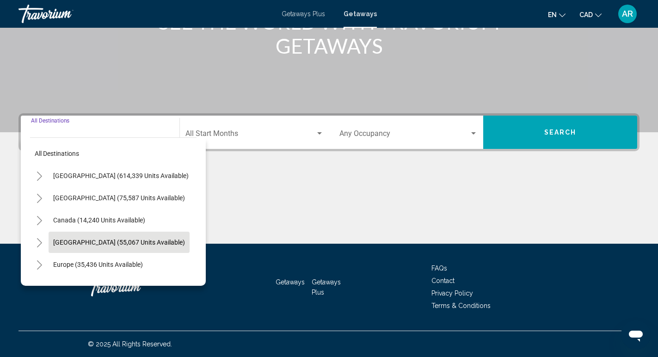
scroll to position [0, 0]
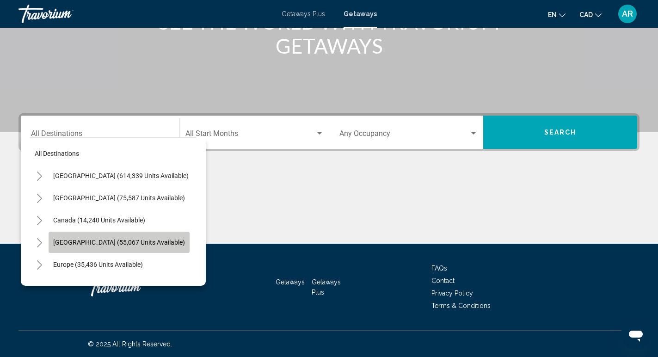
click at [97, 242] on span "Caribbean & Atlantic Islands (55,067 units available)" at bounding box center [119, 241] width 132 height 7
type input "**********"
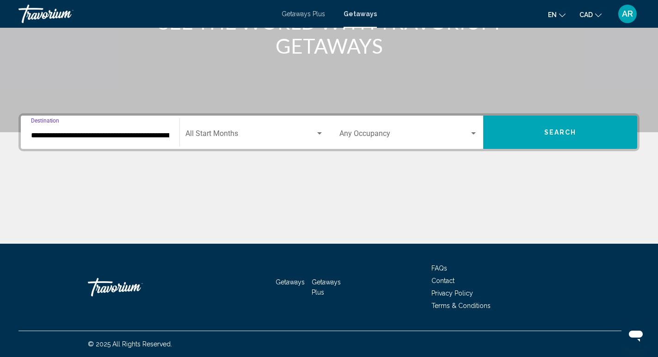
click at [562, 146] on button "Search" at bounding box center [560, 132] width 154 height 33
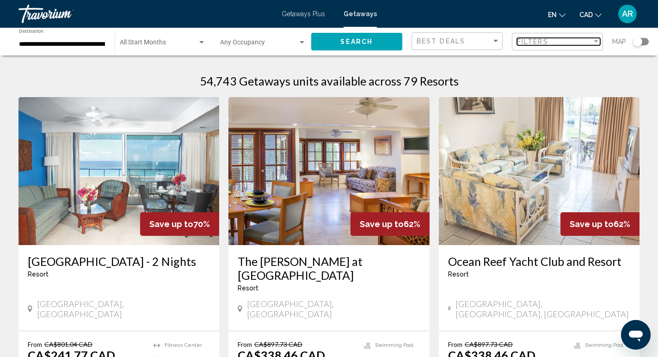
click at [573, 41] on div "Filters" at bounding box center [554, 41] width 75 height 7
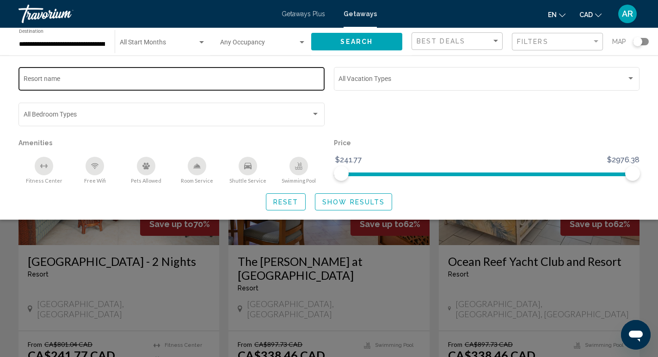
click at [68, 83] on input "Resort name" at bounding box center [172, 80] width 296 height 7
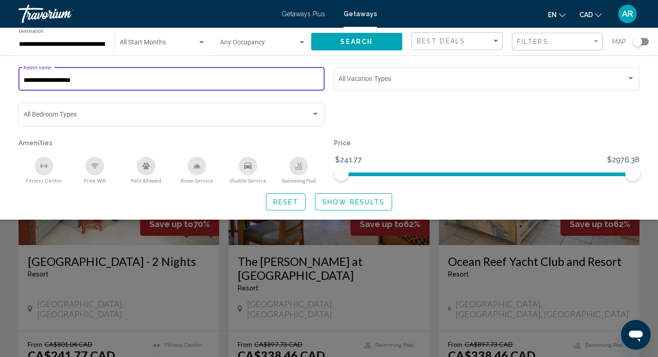
type input "**********"
click at [348, 209] on button "Show Results" at bounding box center [353, 201] width 77 height 17
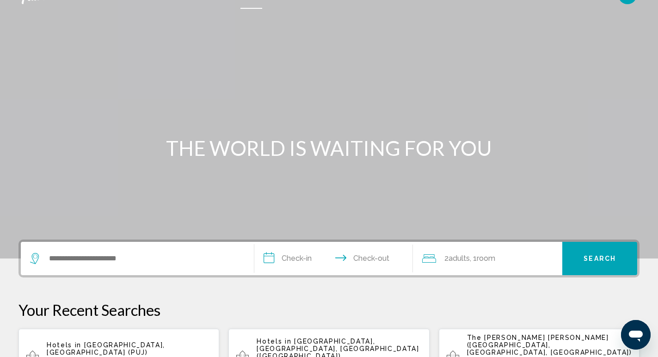
scroll to position [24, 0]
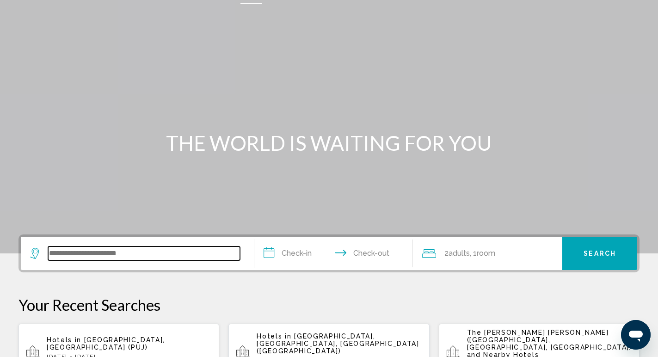
click at [144, 255] on input "Search widget" at bounding box center [144, 253] width 192 height 14
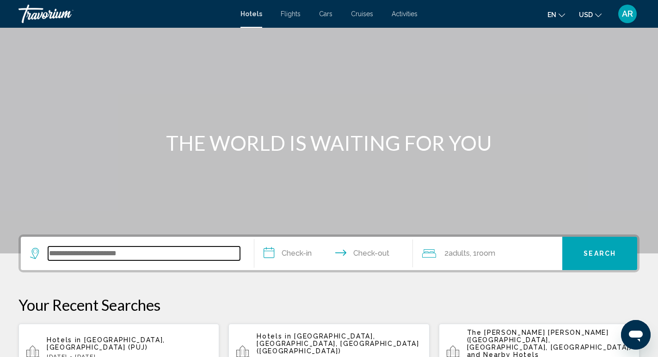
scroll to position [228, 0]
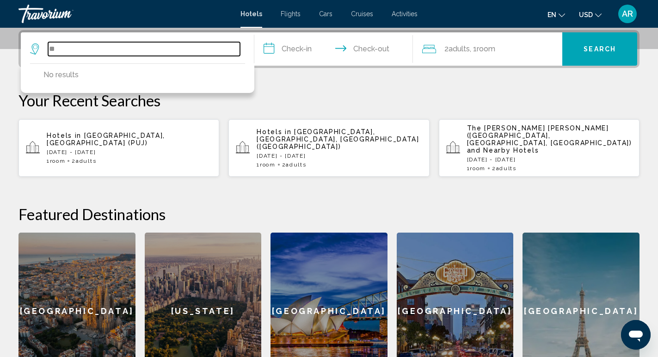
type input "*"
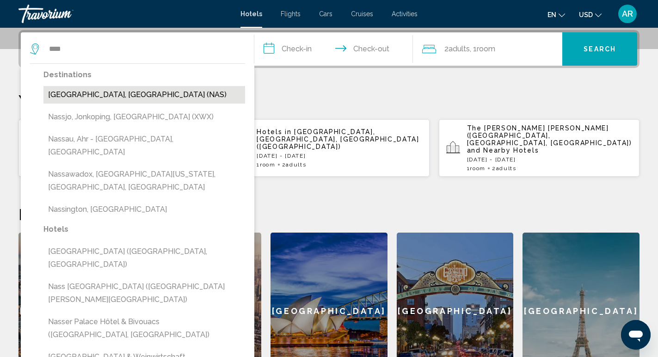
click at [120, 98] on button "Nassau, Bahamas (NAS)" at bounding box center [144, 95] width 202 height 18
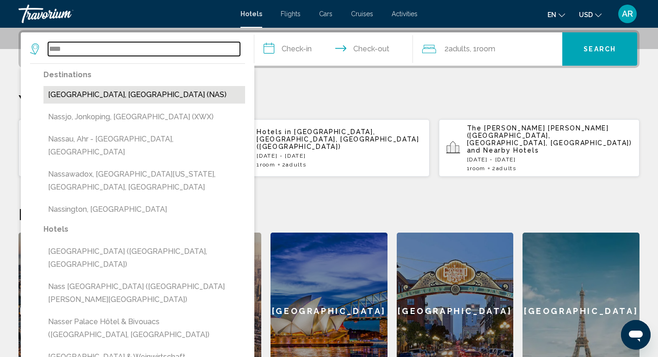
type input "**********"
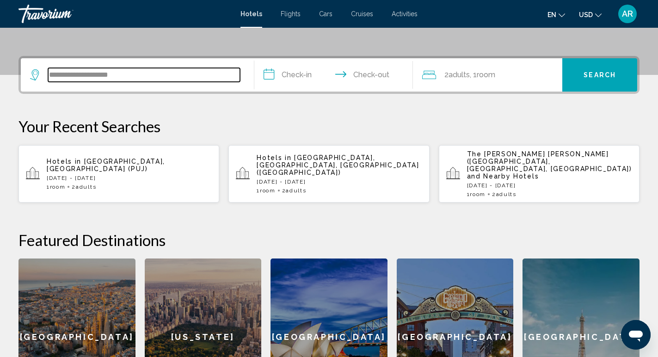
scroll to position [201, 0]
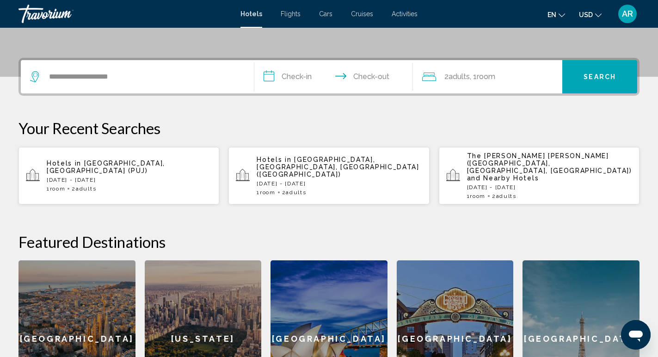
click at [615, 81] on button "Search" at bounding box center [599, 76] width 75 height 33
click at [365, 85] on input "**********" at bounding box center [335, 78] width 162 height 36
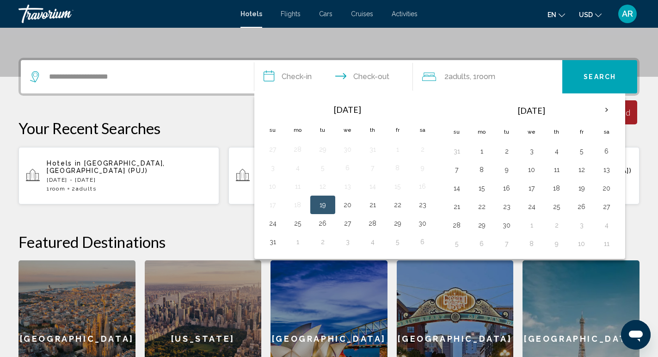
scroll to position [228, 0]
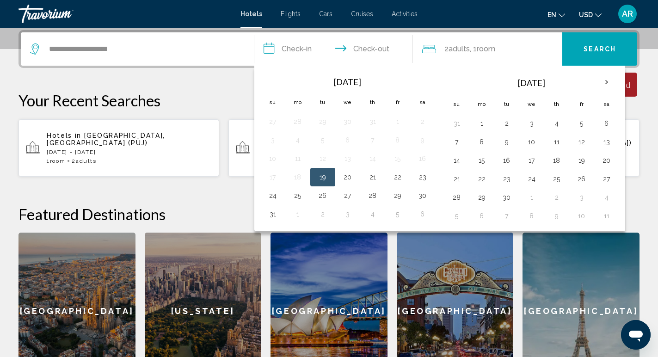
click at [306, 48] on input "**********" at bounding box center [335, 50] width 162 height 36
click at [606, 79] on th "Next month" at bounding box center [606, 82] width 25 height 20
click at [608, 87] on th "Next month" at bounding box center [606, 82] width 25 height 20
click at [478, 175] on button "17" at bounding box center [481, 178] width 15 height 13
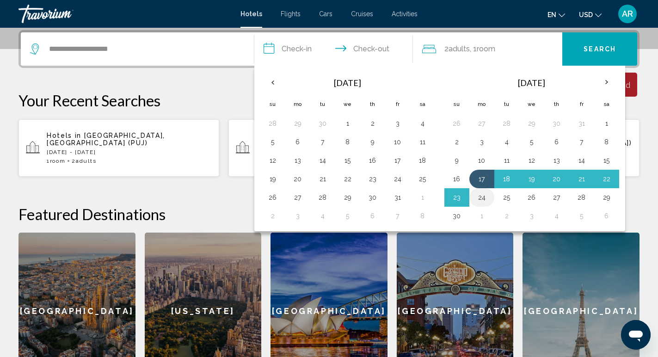
click at [479, 196] on button "24" at bounding box center [481, 197] width 15 height 13
type input "**********"
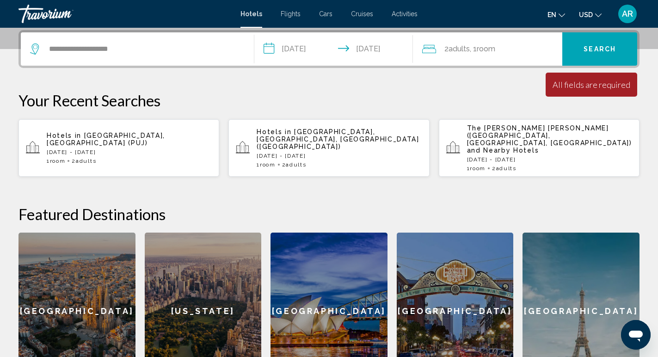
click at [611, 48] on span "Search" at bounding box center [599, 49] width 32 height 7
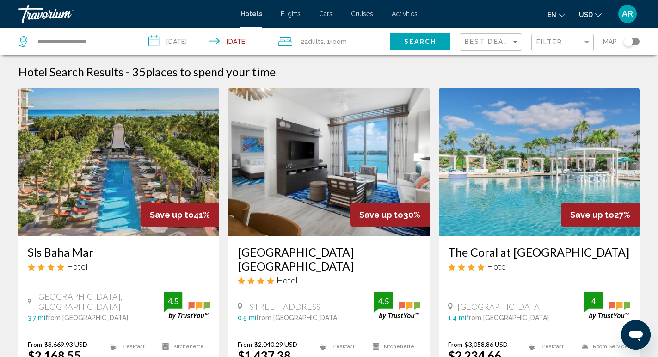
click at [586, 13] on span "USD" at bounding box center [586, 14] width 14 height 7
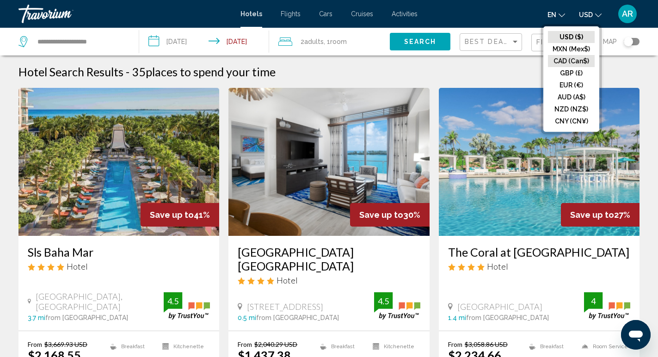
click at [575, 62] on button "CAD (Can$)" at bounding box center [571, 61] width 47 height 12
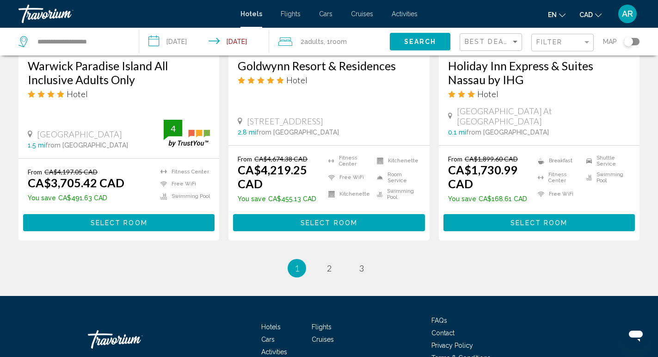
scroll to position [1281, 0]
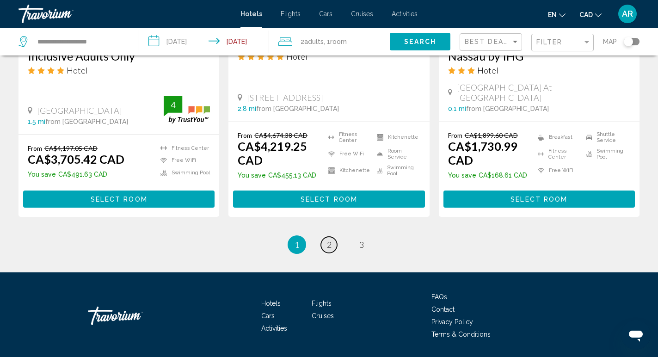
click at [324, 237] on link "page 2" at bounding box center [329, 245] width 16 height 16
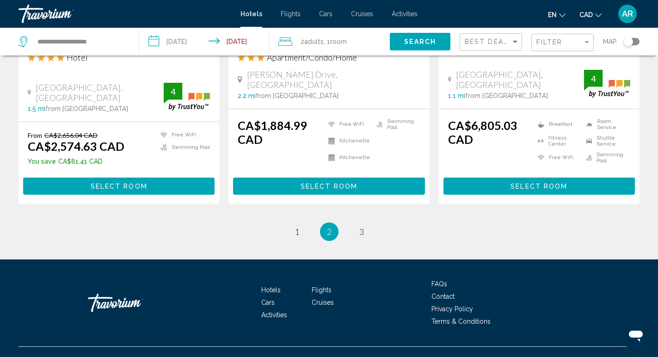
scroll to position [1268, 0]
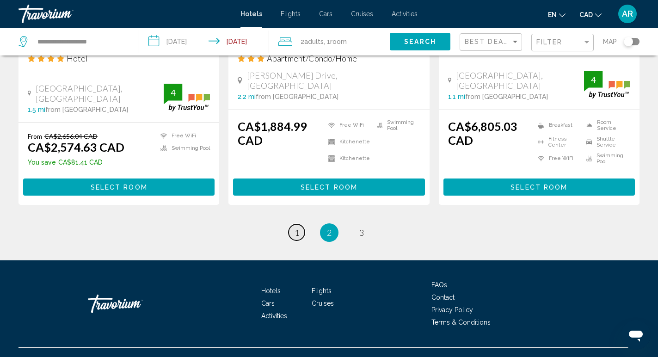
click at [293, 224] on link "page 1" at bounding box center [296, 232] width 16 height 16
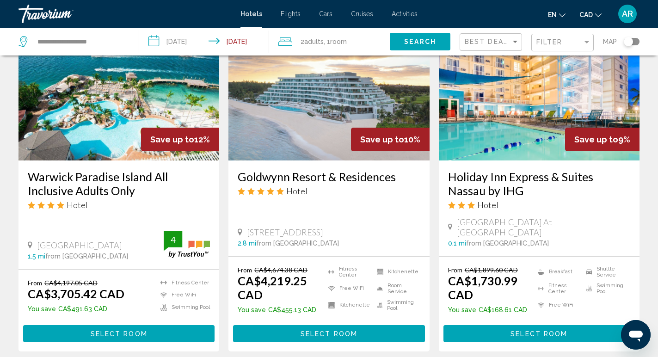
scroll to position [1148, 0]
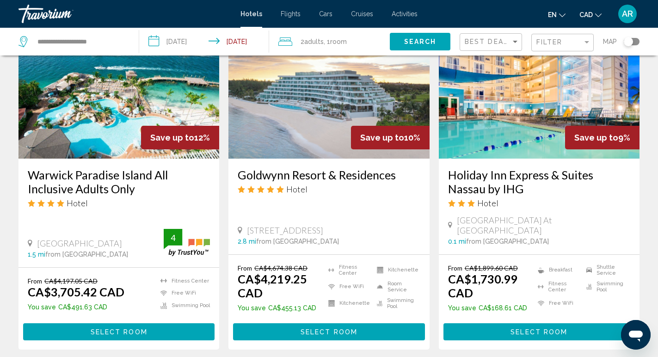
click at [104, 328] on span "Select Room" at bounding box center [119, 331] width 57 height 7
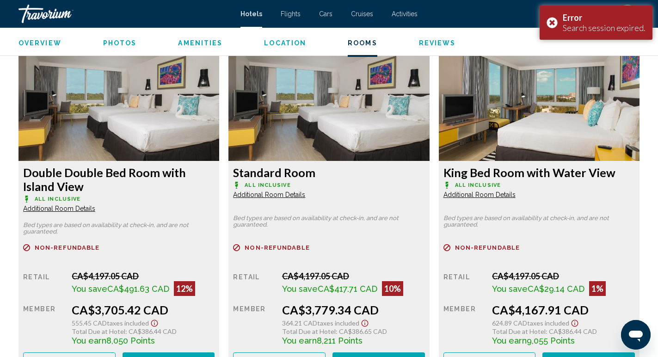
scroll to position [1022, 0]
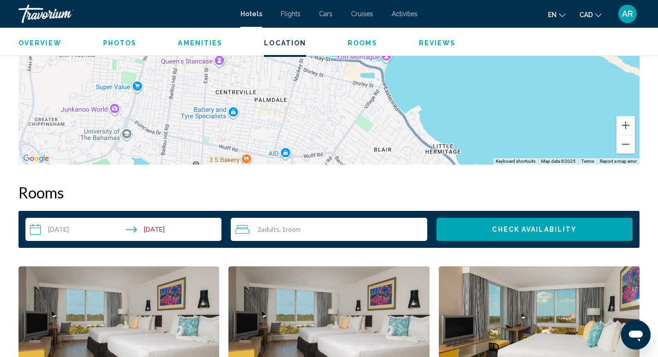
click at [155, 228] on input "**********" at bounding box center [125, 231] width 200 height 26
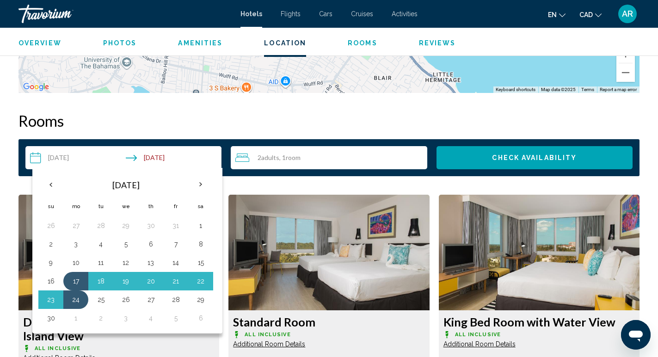
scroll to position [1096, 0]
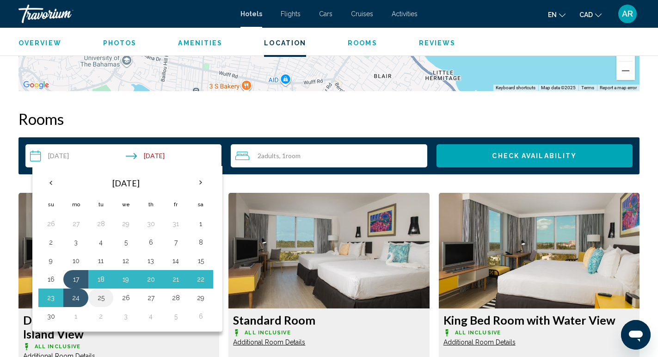
click at [99, 298] on button "25" at bounding box center [100, 297] width 15 height 13
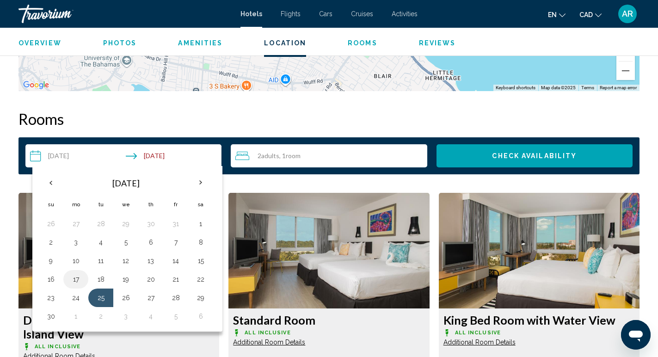
click at [76, 278] on button "17" at bounding box center [75, 279] width 15 height 13
type input "**********"
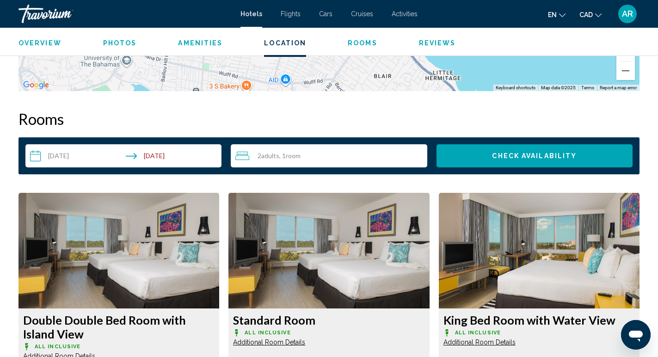
click at [492, 148] on button "Check Availability" at bounding box center [534, 155] width 196 height 23
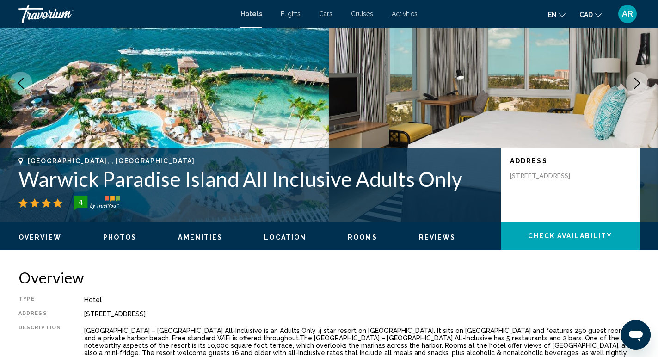
scroll to position [87, 0]
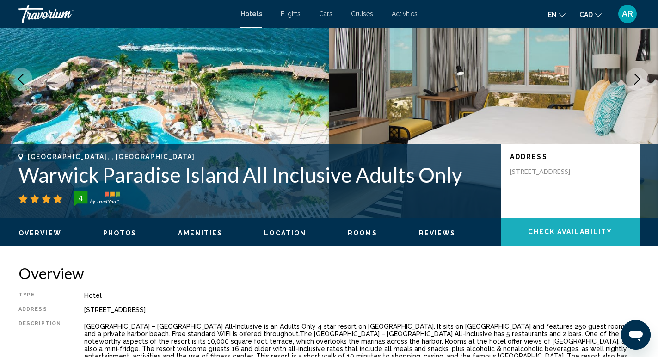
click at [555, 239] on button "Check Availability" at bounding box center [570, 232] width 139 height 28
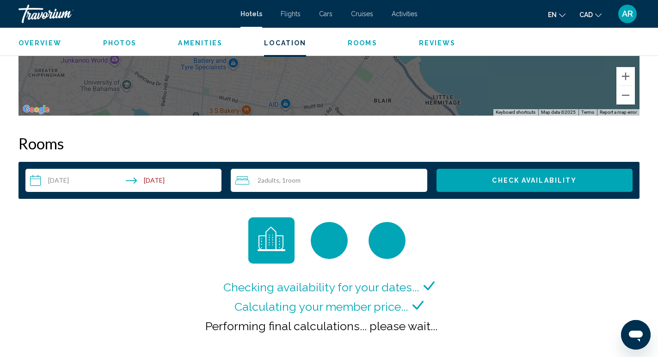
scroll to position [1072, 0]
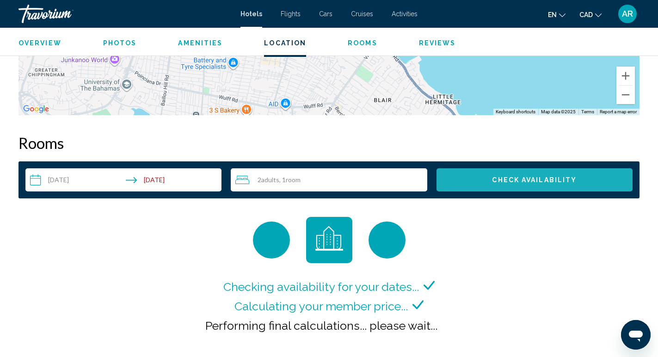
click at [518, 190] on button "Check Availability" at bounding box center [534, 179] width 196 height 23
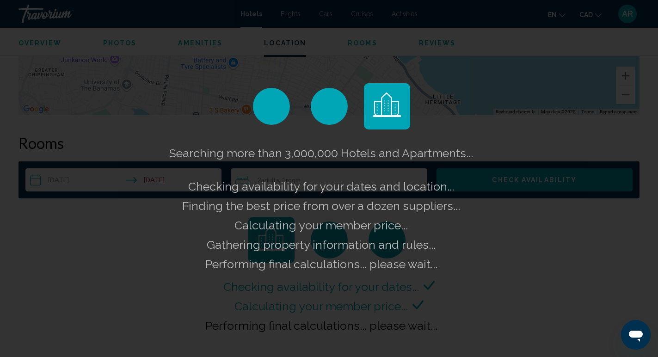
click at [183, 246] on div "Searching more than 3,000,000 Hotels and Apartments... Checking availability fo…" at bounding box center [329, 208] width 324 height 130
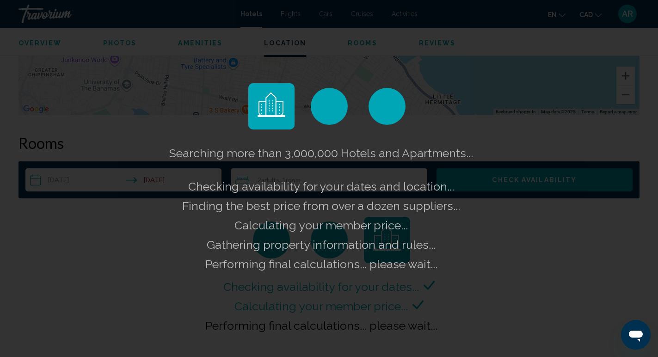
click at [121, 189] on div "Searching more than 3,000,000 Hotels and Apartments... Checking availability fo…" at bounding box center [329, 178] width 658 height 357
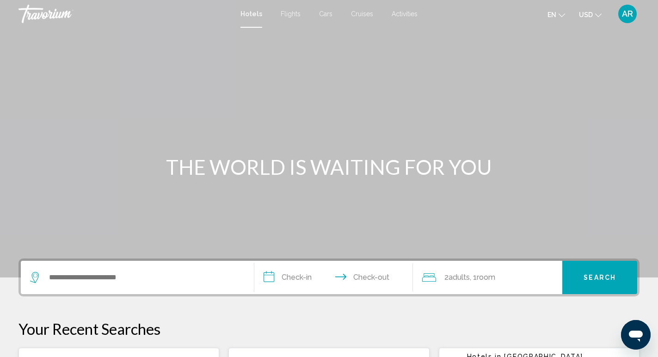
click at [593, 10] on button "USD USD ($) MXN (Mex$) CAD (Can$) GBP (£) EUR (€) AUD (A$) NZD (NZ$) CNY (CN¥)" at bounding box center [590, 14] width 23 height 13
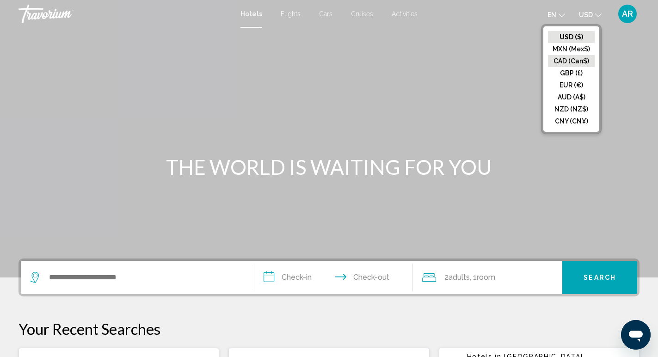
click at [581, 62] on button "CAD (Can$)" at bounding box center [571, 61] width 47 height 12
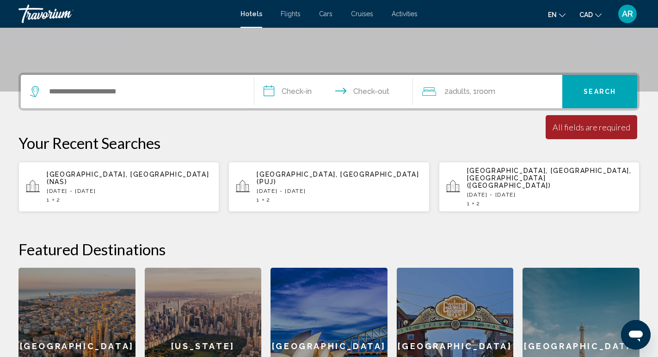
scroll to position [31, 0]
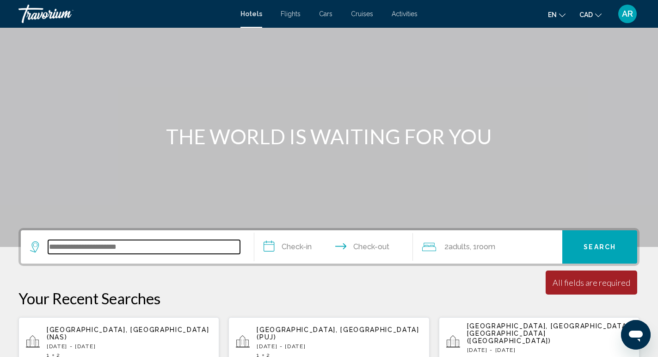
click at [179, 251] on input "Search widget" at bounding box center [144, 247] width 192 height 14
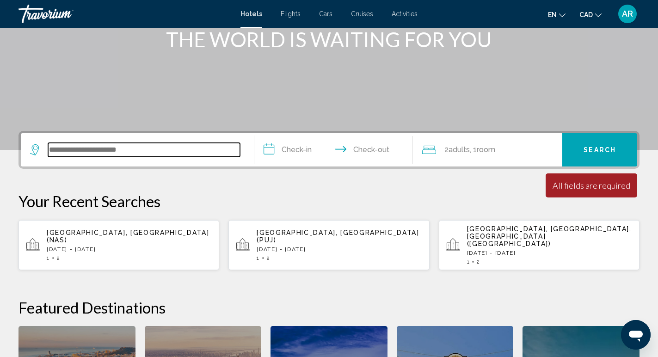
scroll to position [122, 0]
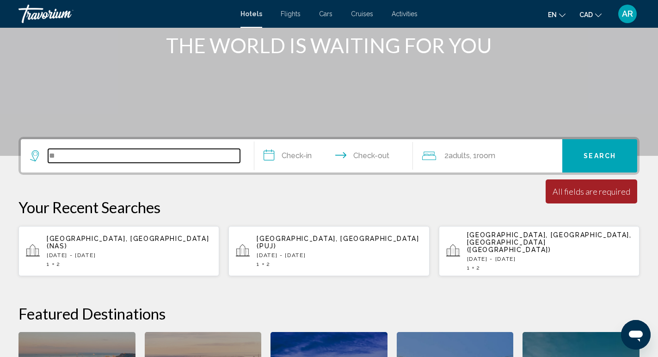
type input "*"
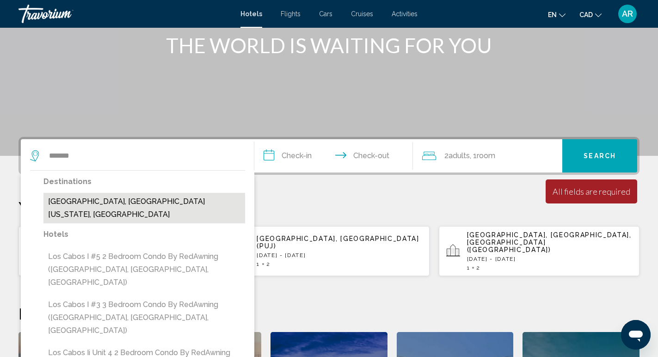
click at [139, 202] on button "Los Cabos, Baja California Sur, Mexico" at bounding box center [144, 208] width 202 height 31
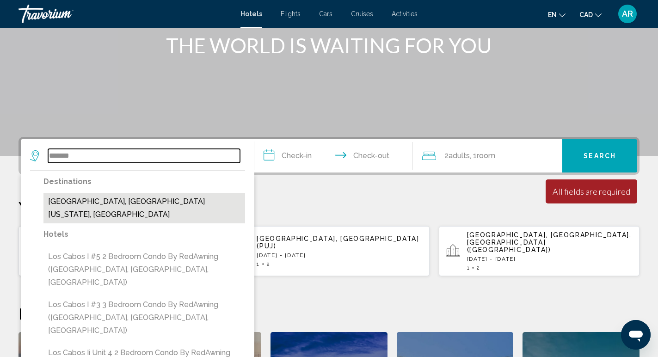
type input "**********"
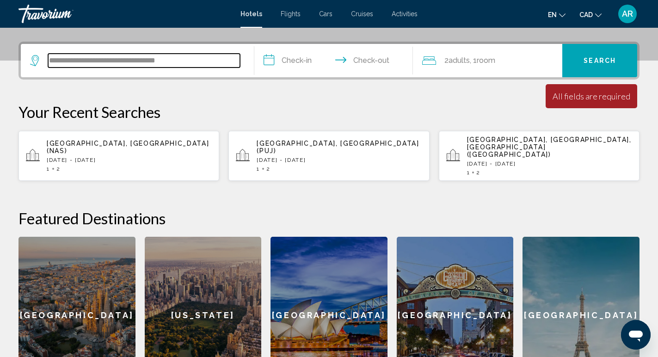
scroll to position [228, 0]
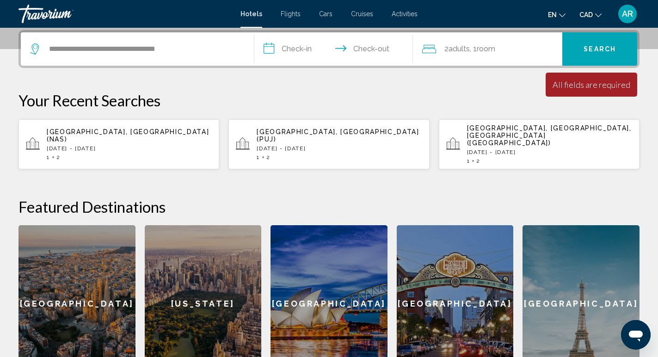
click at [299, 37] on input "**********" at bounding box center [335, 50] width 162 height 36
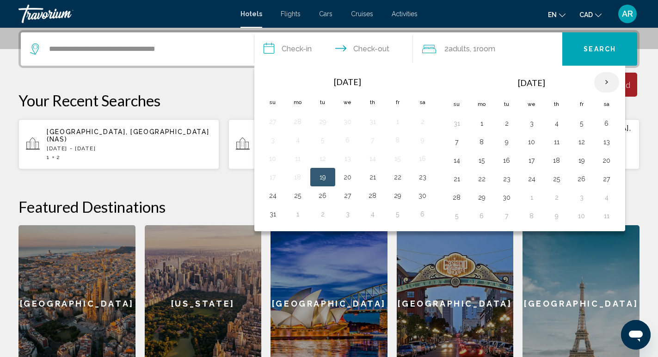
click at [595, 83] on th "Next month" at bounding box center [606, 82] width 25 height 20
click at [599, 84] on th "Next month" at bounding box center [606, 82] width 25 height 20
click at [487, 159] on button "15" at bounding box center [481, 160] width 15 height 13
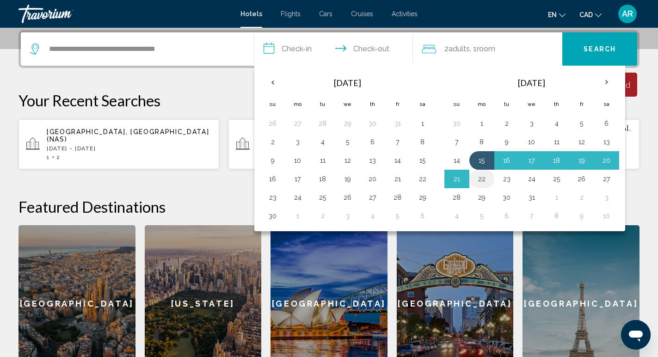
click at [479, 181] on button "22" at bounding box center [481, 178] width 15 height 13
type input "**********"
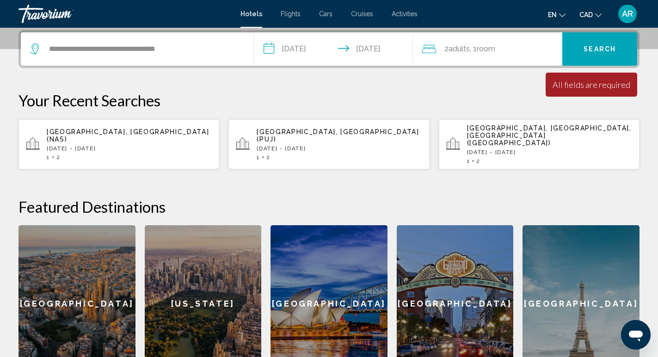
click at [605, 53] on button "Search" at bounding box center [599, 48] width 75 height 33
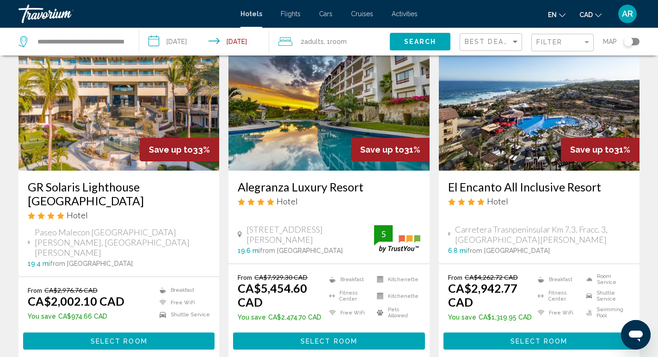
scroll to position [1246, 0]
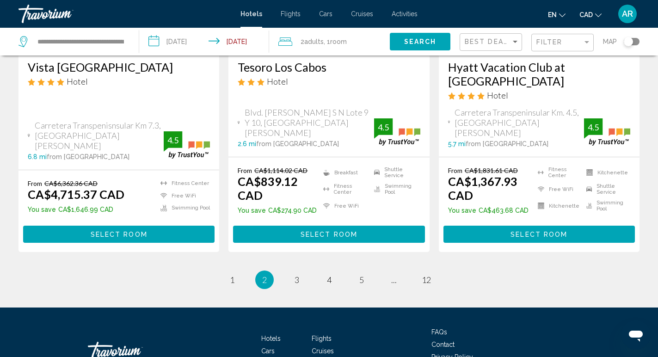
scroll to position [1311, 0]
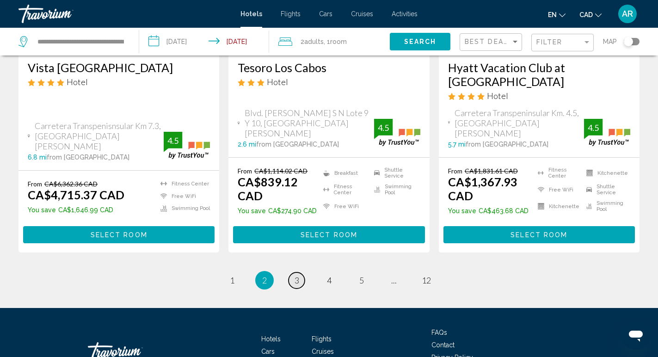
click at [298, 275] on span "3" at bounding box center [296, 280] width 5 height 10
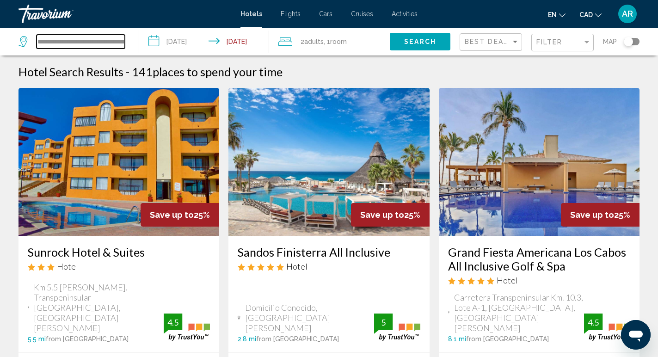
click at [50, 46] on input "**********" at bounding box center [81, 42] width 88 height 14
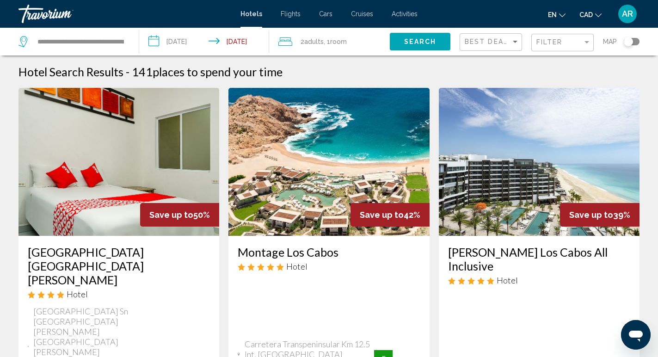
click at [192, 37] on input "**********" at bounding box center [206, 43] width 134 height 31
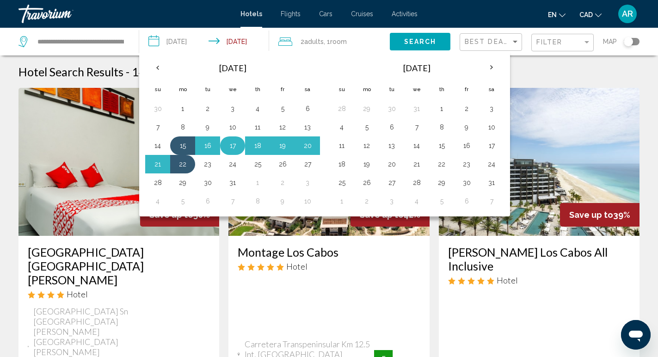
click at [237, 142] on button "17" at bounding box center [232, 145] width 15 height 13
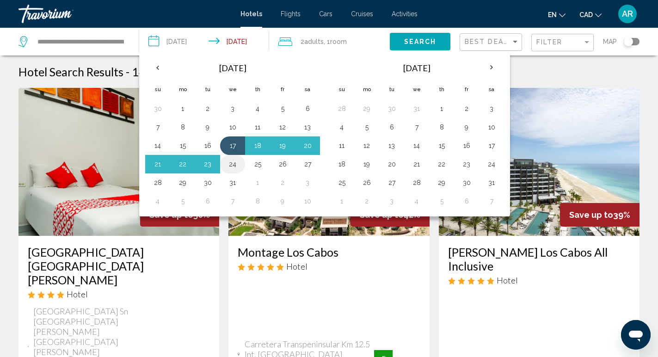
click at [235, 164] on button "24" at bounding box center [232, 164] width 15 height 13
type input "**********"
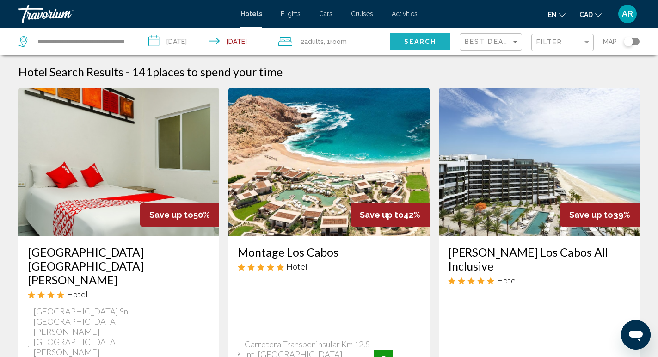
click at [423, 38] on span "Search" at bounding box center [420, 40] width 32 height 7
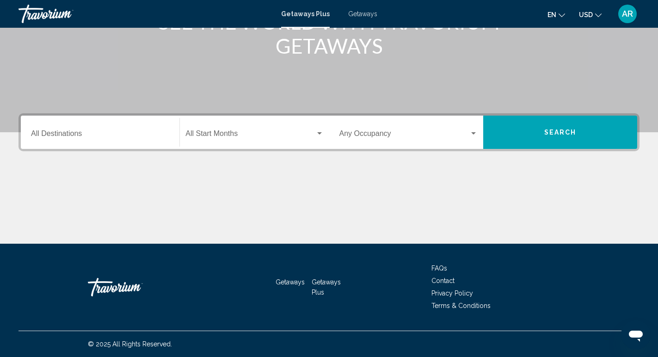
scroll to position [145, 0]
click at [122, 135] on input "Destination All Destinations" at bounding box center [100, 135] width 138 height 8
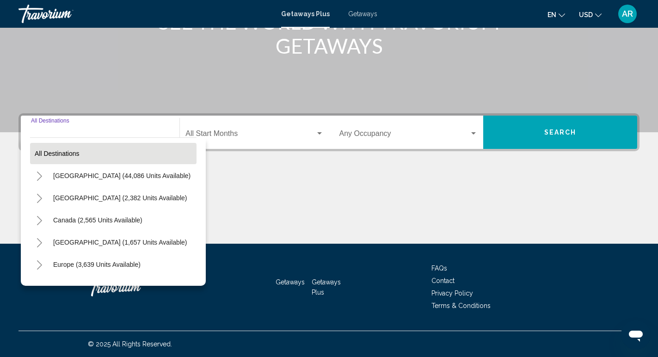
click at [112, 154] on button "All destinations" at bounding box center [113, 153] width 166 height 21
type input "**********"
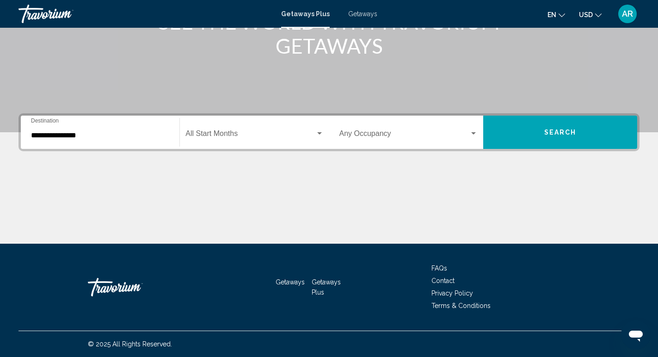
click at [276, 139] on span "Search widget" at bounding box center [249, 135] width 129 height 8
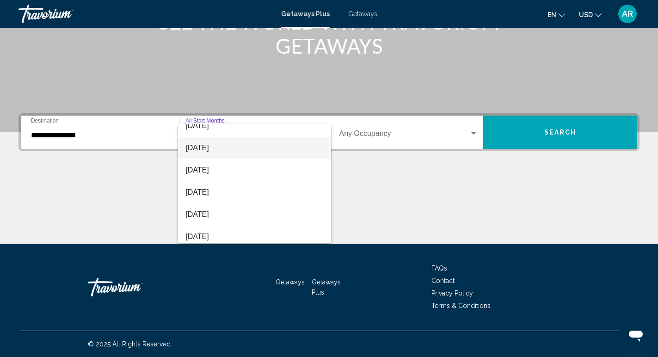
scroll to position [55, 0]
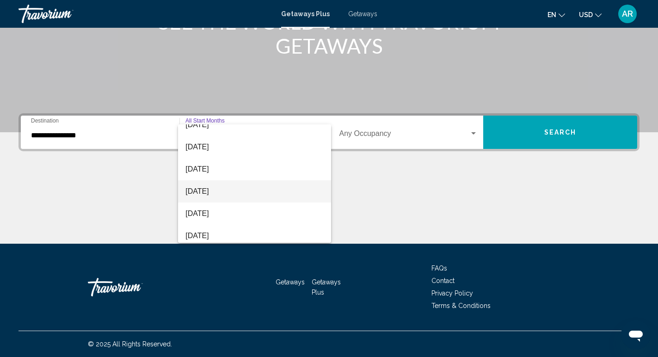
click at [256, 190] on span "[DATE]" at bounding box center [254, 191] width 138 height 22
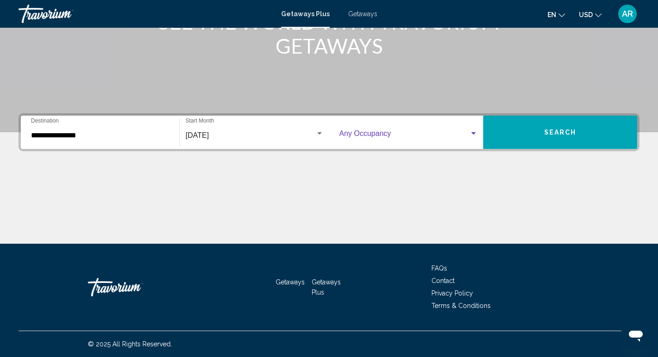
click at [453, 134] on span "Search widget" at bounding box center [404, 135] width 130 height 8
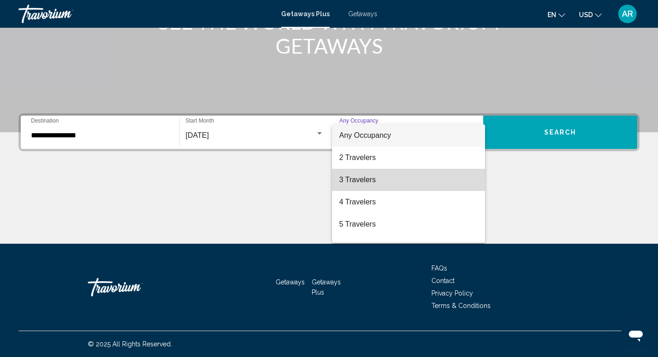
click at [425, 177] on span "3 Travelers" at bounding box center [408, 180] width 138 height 22
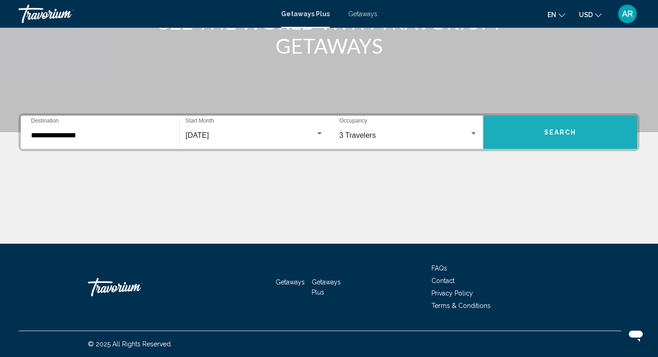
click at [569, 131] on span "Search" at bounding box center [560, 132] width 32 height 7
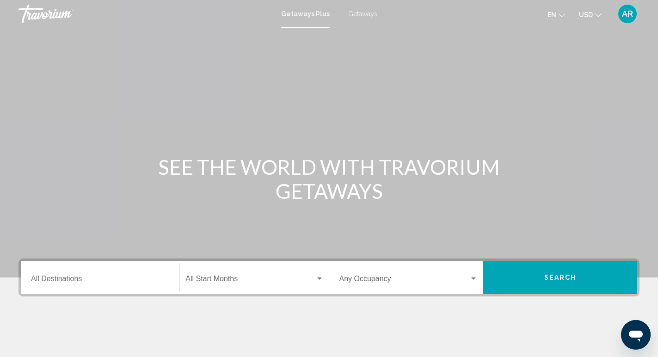
click at [590, 15] on span "USD" at bounding box center [586, 14] width 14 height 7
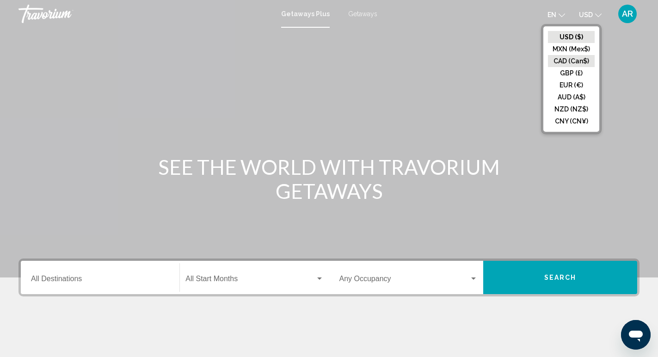
click at [584, 59] on button "CAD (Can$)" at bounding box center [571, 61] width 47 height 12
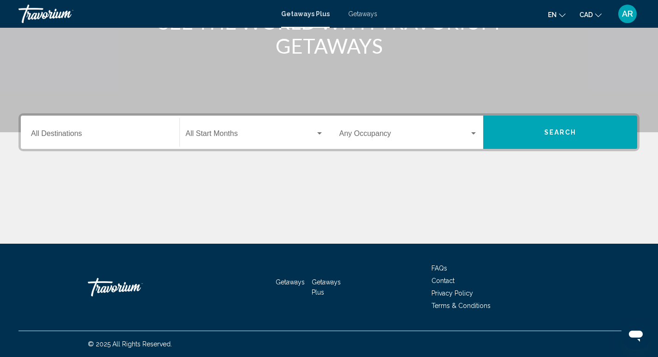
scroll to position [145, 0]
click at [272, 126] on div "Start Month All Start Months" at bounding box center [254, 132] width 138 height 29
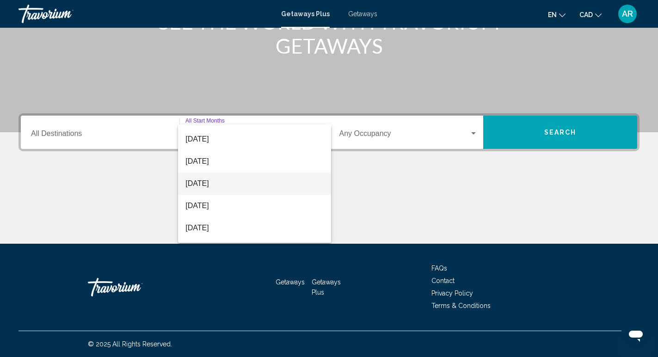
scroll to position [43, 0]
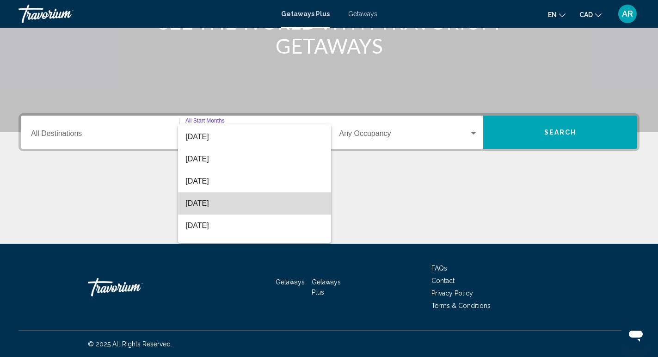
click at [238, 208] on span "[DATE]" at bounding box center [254, 203] width 138 height 22
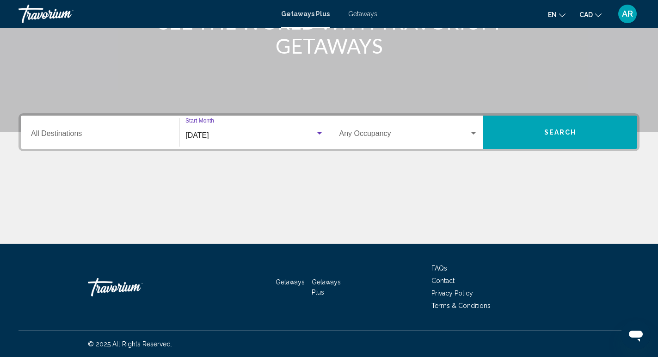
click at [361, 138] on span "Search widget" at bounding box center [404, 135] width 130 height 8
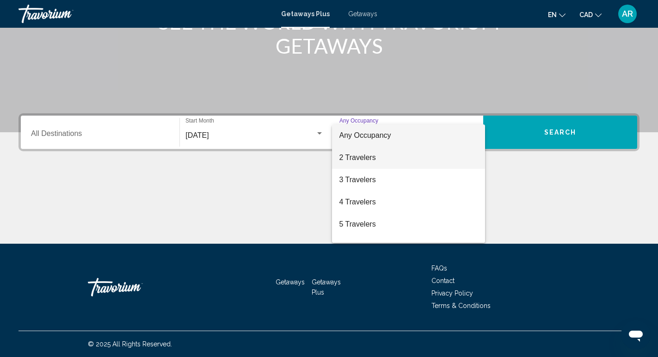
click at [358, 159] on span "2 Travelers" at bounding box center [408, 158] width 138 height 22
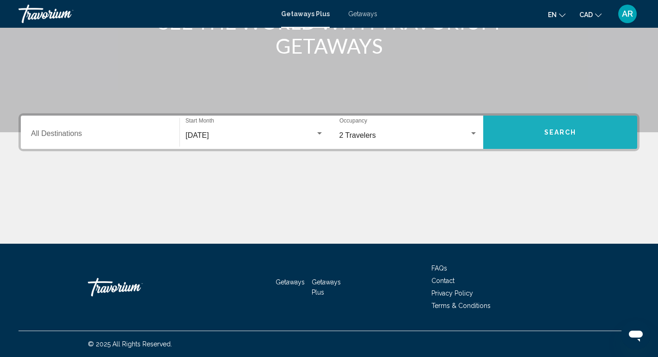
click at [569, 129] on span "Search" at bounding box center [560, 132] width 32 height 7
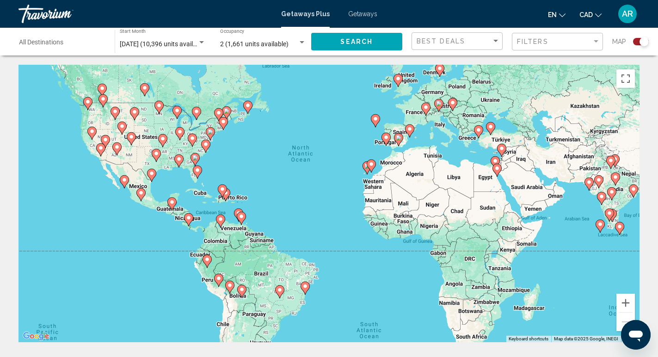
drag, startPoint x: 337, startPoint y: 238, endPoint x: 336, endPoint y: 202, distance: 36.1
click at [336, 202] on div "To activate drag with keyboard, press Alt + Enter. Once in keyboard drag state,…" at bounding box center [328, 203] width 621 height 277
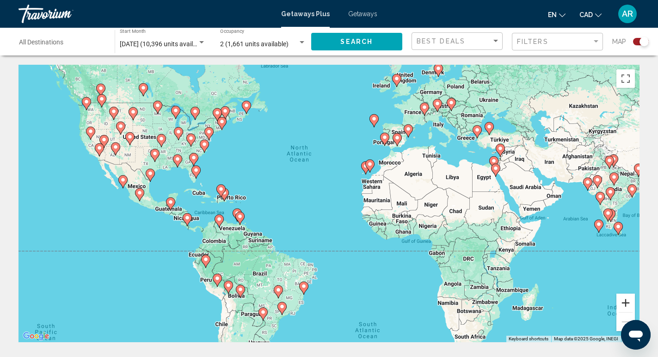
click at [627, 308] on button "Zoom in" at bounding box center [625, 303] width 18 height 18
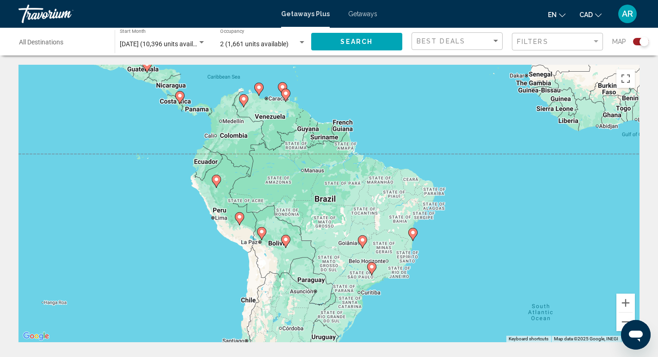
drag, startPoint x: 236, startPoint y: 295, endPoint x: 370, endPoint y: 149, distance: 198.2
click at [370, 149] on div "To activate drag with keyboard, press Alt + Enter. Once in keyboard drag state,…" at bounding box center [328, 203] width 621 height 277
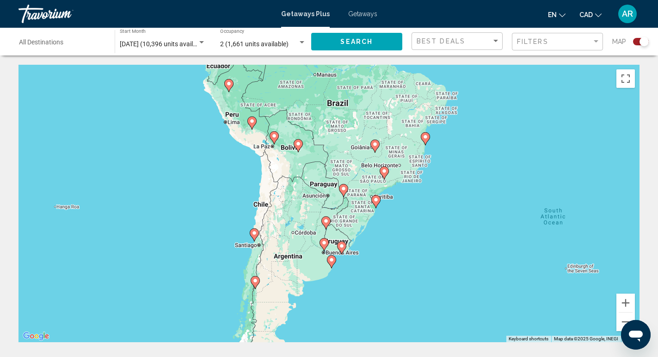
drag, startPoint x: 289, startPoint y: 277, endPoint x: 302, endPoint y: 181, distance: 96.5
click at [302, 181] on div "To activate drag with keyboard, press Alt + Enter. Once in keyboard drag state,…" at bounding box center [328, 203] width 621 height 277
click at [255, 235] on image "Main content" at bounding box center [254, 233] width 6 height 6
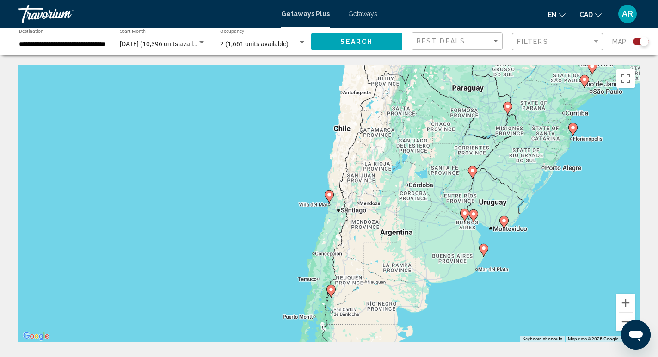
click at [329, 195] on image "Main content" at bounding box center [329, 195] width 6 height 6
type input "**********"
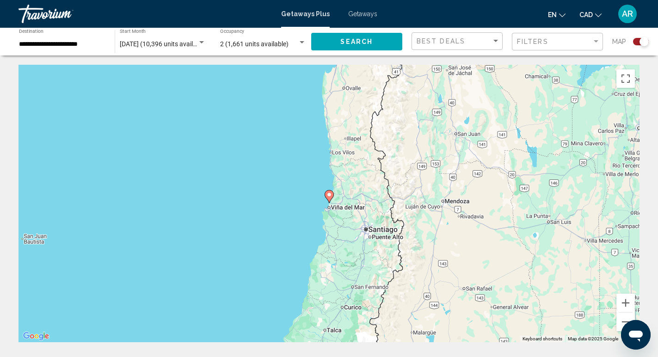
click at [330, 196] on image "Main content" at bounding box center [329, 195] width 6 height 6
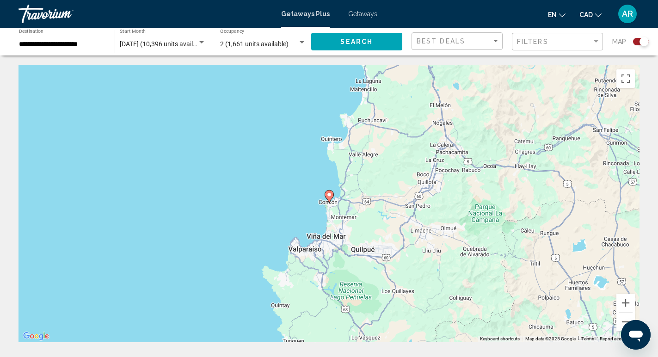
click at [331, 196] on image "Main content" at bounding box center [329, 195] width 6 height 6
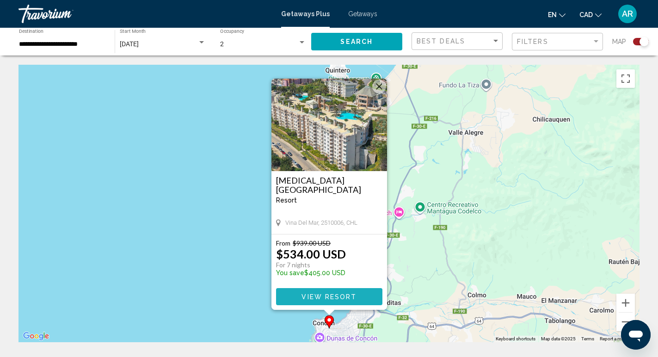
click at [343, 294] on span "View Resort" at bounding box center [328, 296] width 55 height 7
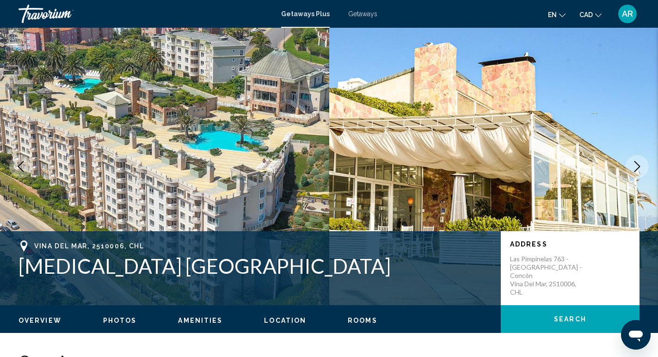
click at [638, 164] on icon "Next image" at bounding box center [636, 166] width 11 height 11
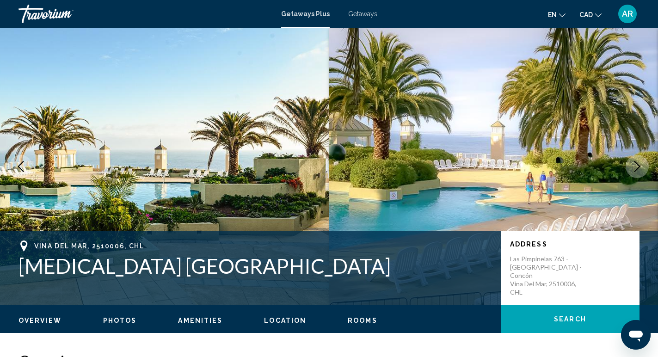
click at [638, 164] on icon "Next image" at bounding box center [636, 166] width 11 height 11
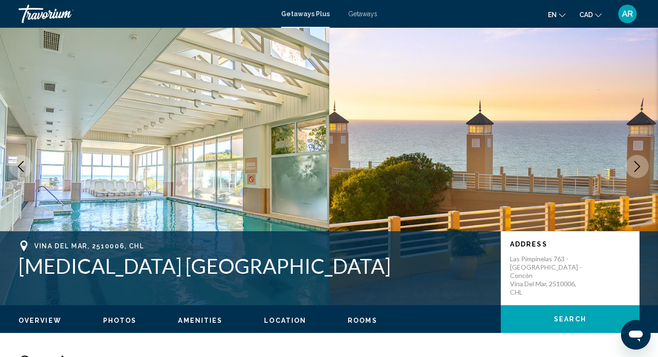
click at [637, 162] on icon "Next image" at bounding box center [636, 166] width 11 height 11
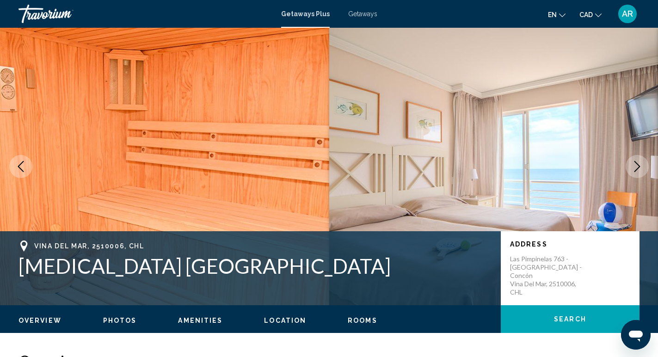
click at [637, 162] on icon "Next image" at bounding box center [636, 166] width 11 height 11
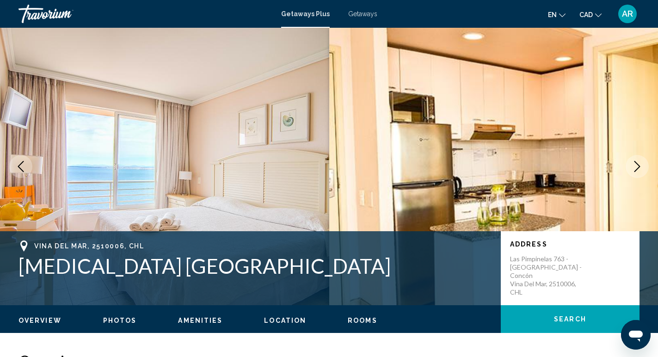
click at [637, 163] on icon "Next image" at bounding box center [636, 166] width 11 height 11
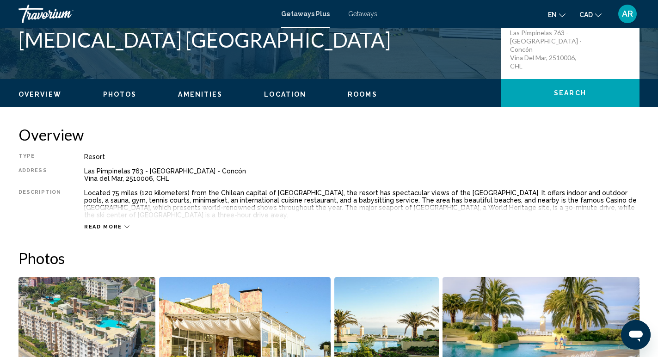
scroll to position [231, 0]
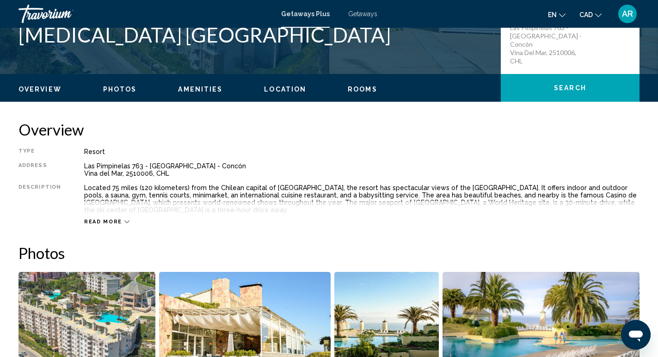
click at [124, 219] on icon "Main content" at bounding box center [126, 221] width 5 height 5
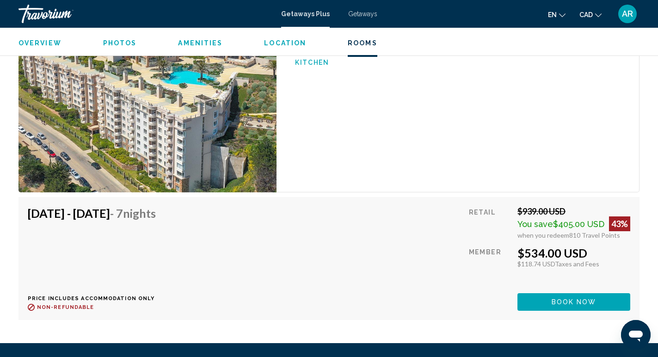
scroll to position [1488, 0]
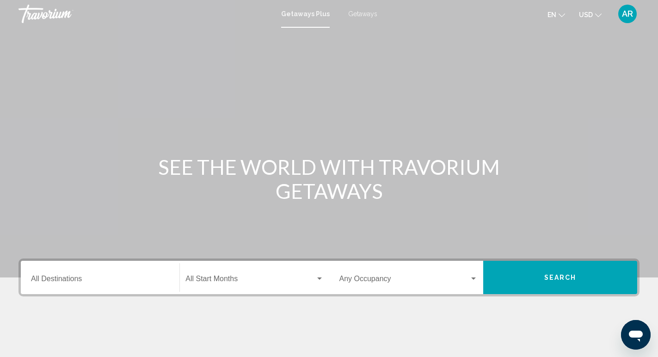
click at [237, 287] on div "Start Month All Start Months" at bounding box center [254, 277] width 138 height 29
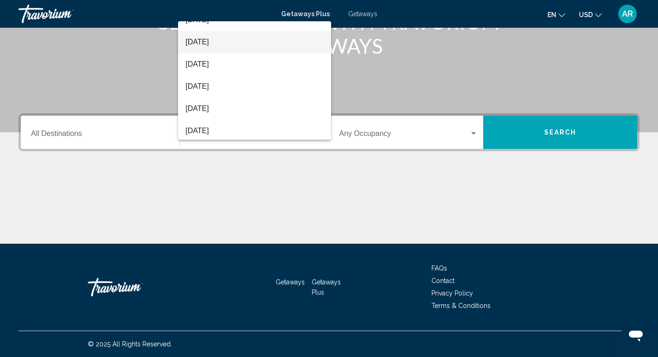
scroll to position [58, 0]
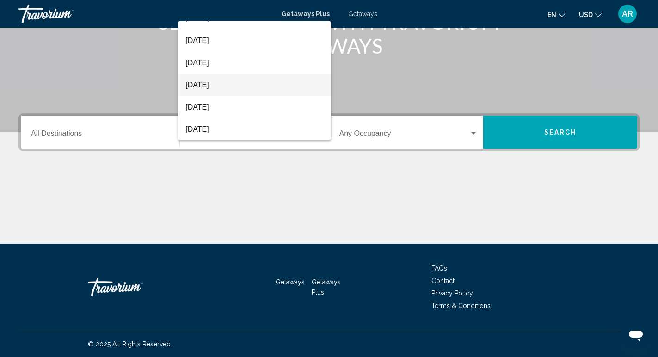
click at [258, 91] on span "[DATE]" at bounding box center [254, 85] width 138 height 22
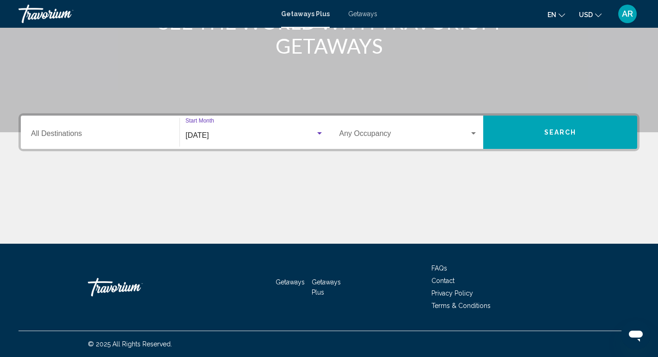
click at [363, 130] on div "Occupancy Any Occupancy" at bounding box center [408, 132] width 138 height 29
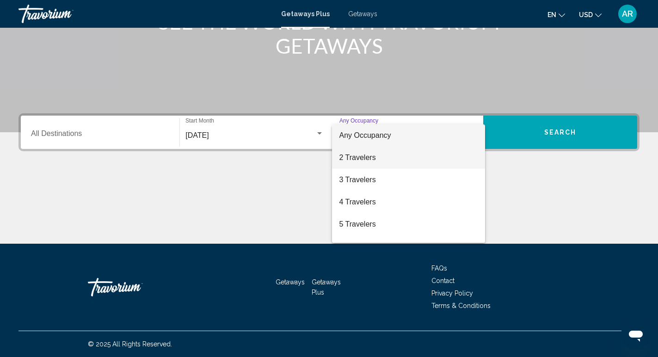
click at [367, 158] on span "2 Travelers" at bounding box center [408, 158] width 138 height 22
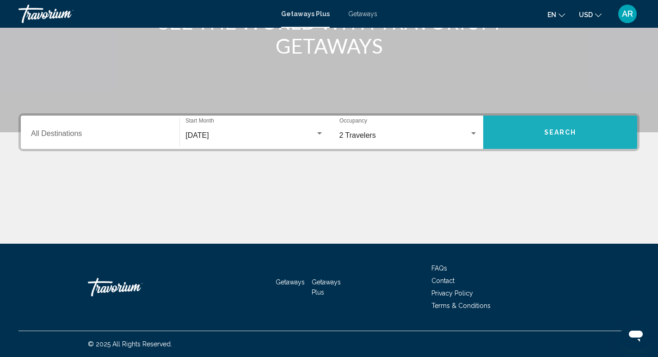
click at [555, 142] on button "Search" at bounding box center [560, 132] width 154 height 33
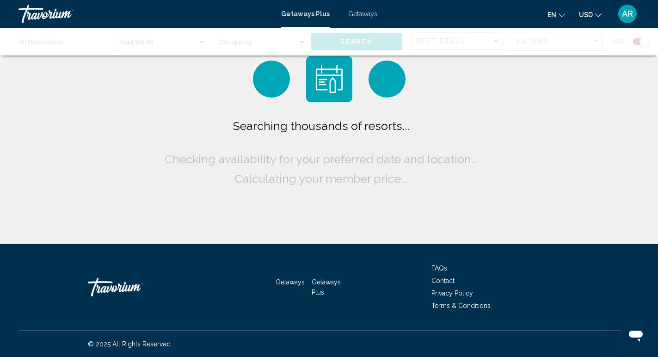
click at [589, 18] on span "USD" at bounding box center [586, 14] width 14 height 7
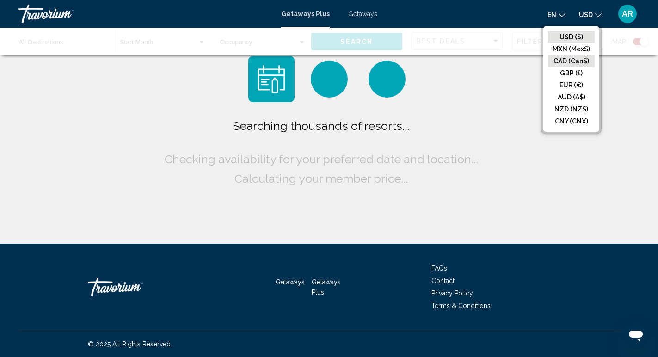
click at [575, 63] on button "CAD (Can$)" at bounding box center [571, 61] width 47 height 12
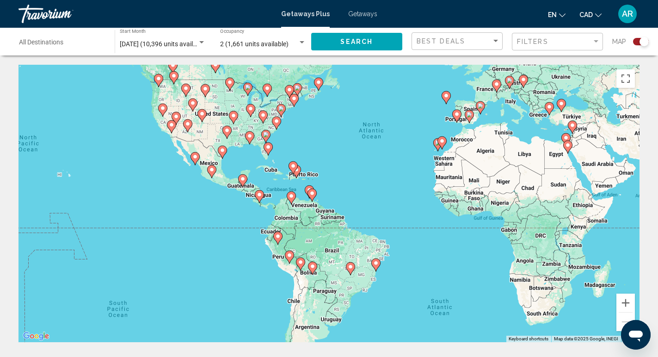
drag, startPoint x: 256, startPoint y: 196, endPoint x: 321, endPoint y: 134, distance: 89.6
click at [321, 134] on div "To activate drag with keyboard, press Alt + Enter. Once in keyboard drag state,…" at bounding box center [328, 203] width 621 height 277
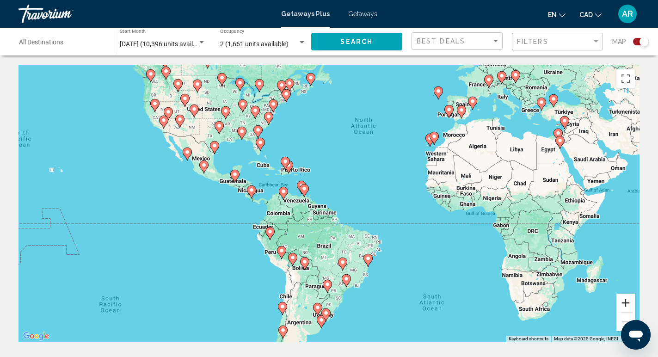
click at [629, 298] on button "Zoom in" at bounding box center [625, 303] width 18 height 18
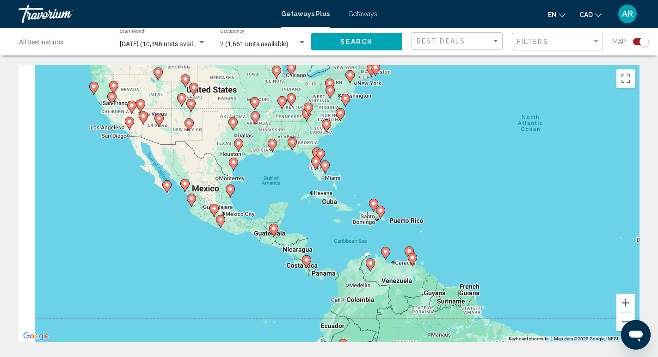
drag, startPoint x: 364, startPoint y: 181, endPoint x: 500, endPoint y: 258, distance: 156.3
click at [500, 258] on div "To activate drag with keyboard, press Alt + Enter. Once in keyboard drag state,…" at bounding box center [328, 203] width 621 height 277
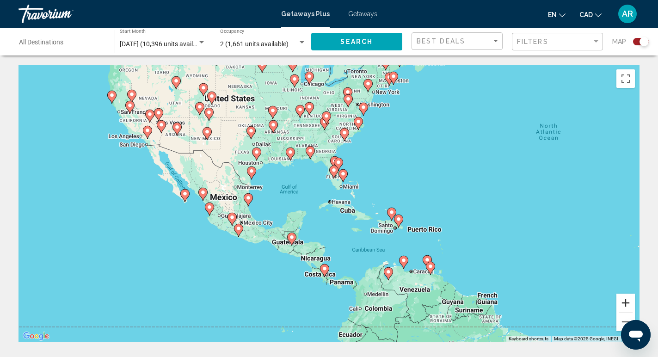
click at [624, 301] on button "Zoom in" at bounding box center [625, 303] width 18 height 18
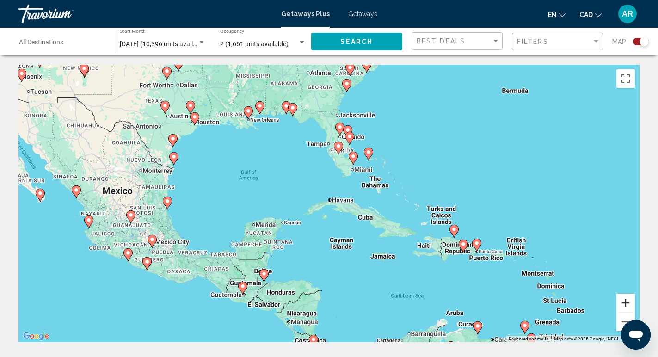
click at [624, 301] on button "Zoom in" at bounding box center [625, 303] width 18 height 18
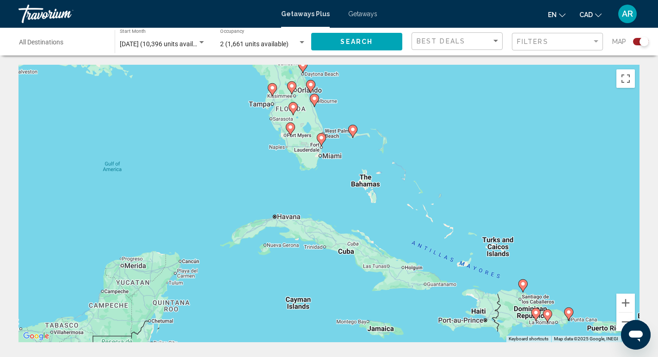
drag, startPoint x: 451, startPoint y: 114, endPoint x: 387, endPoint y: 130, distance: 66.4
click at [387, 130] on div "To activate drag with keyboard, press Alt + Enter. Once in keyboard drag state,…" at bounding box center [328, 203] width 621 height 277
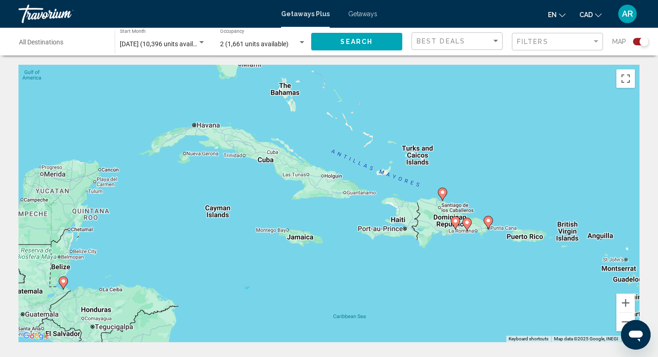
drag, startPoint x: 593, startPoint y: 214, endPoint x: 517, endPoint y: 123, distance: 119.1
click at [517, 123] on div "To activate drag with keyboard, press Alt + Enter. Once in keyboard drag state,…" at bounding box center [328, 203] width 621 height 277
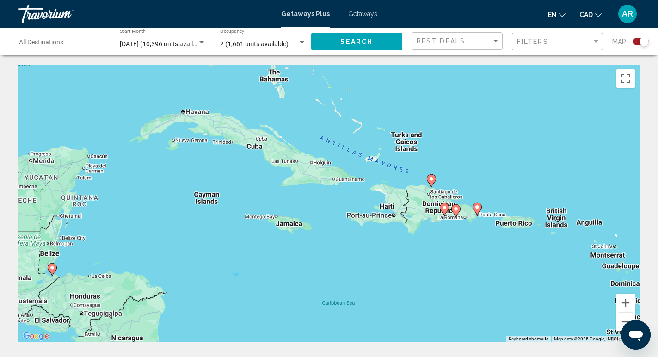
click at [477, 209] on image "Main content" at bounding box center [477, 207] width 6 height 6
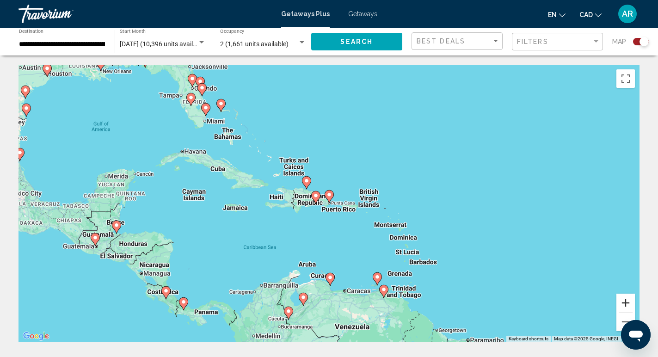
click at [624, 305] on button "Zoom in" at bounding box center [625, 303] width 18 height 18
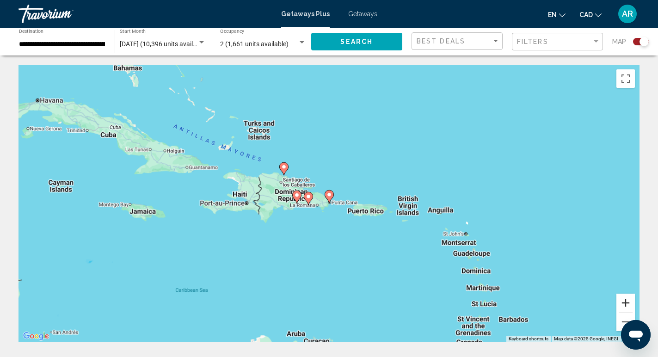
click at [624, 306] on button "Zoom in" at bounding box center [625, 303] width 18 height 18
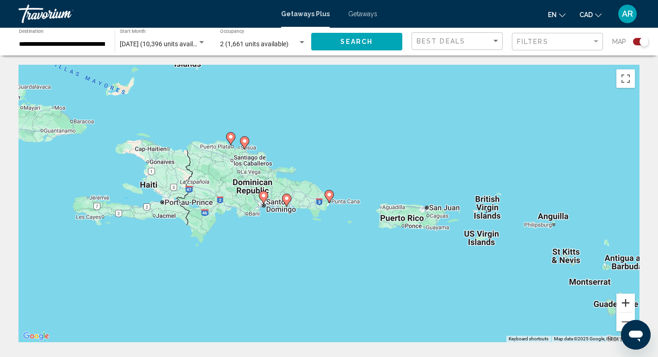
click at [625, 306] on button "Zoom in" at bounding box center [625, 303] width 18 height 18
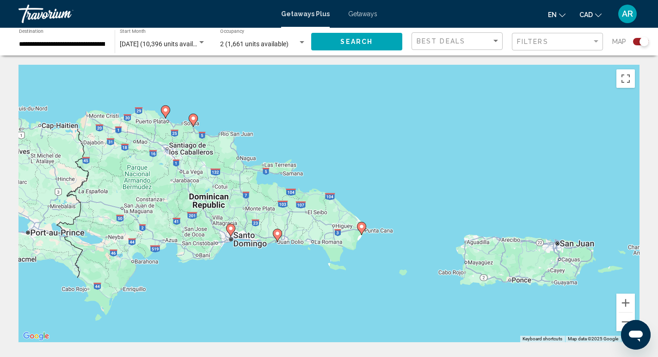
drag, startPoint x: 303, startPoint y: 269, endPoint x: 346, endPoint y: 315, distance: 62.8
click at [346, 315] on div "To navigate, press the arrow keys. To activate drag with keyboard, press Alt + …" at bounding box center [328, 203] width 621 height 277
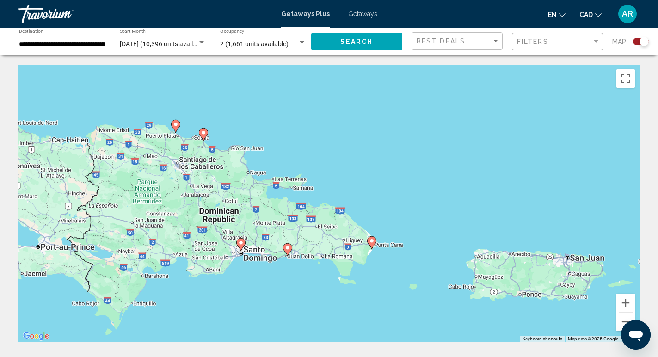
click at [369, 242] on image "Main content" at bounding box center [372, 241] width 6 height 6
type input "**********"
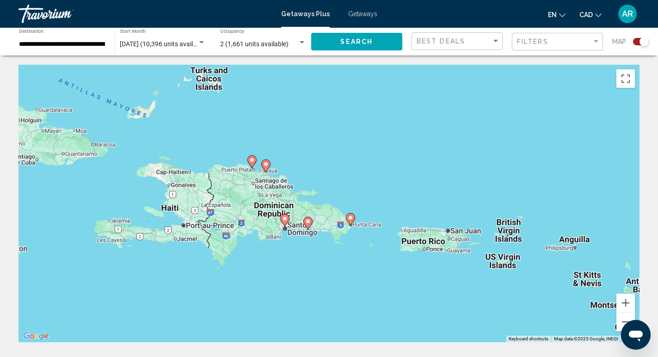
click at [349, 217] on image "Main content" at bounding box center [351, 218] width 6 height 6
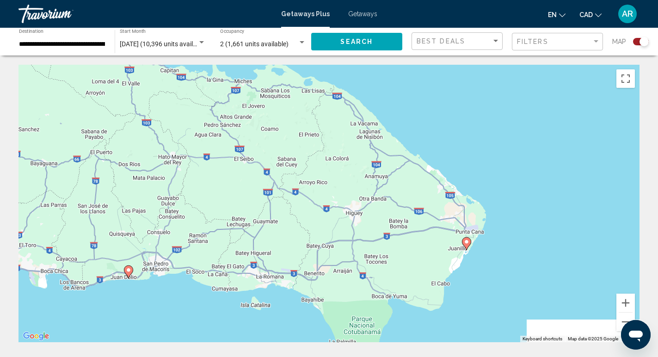
drag, startPoint x: 440, startPoint y: 275, endPoint x: 406, endPoint y: 136, distance: 142.7
click at [406, 136] on div "To navigate, press the arrow keys. To activate drag with keyboard, press Alt + …" at bounding box center [328, 203] width 621 height 277
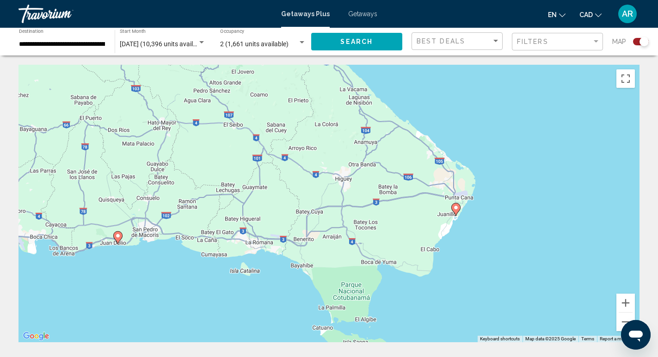
click at [456, 208] on image "Main content" at bounding box center [456, 208] width 6 height 6
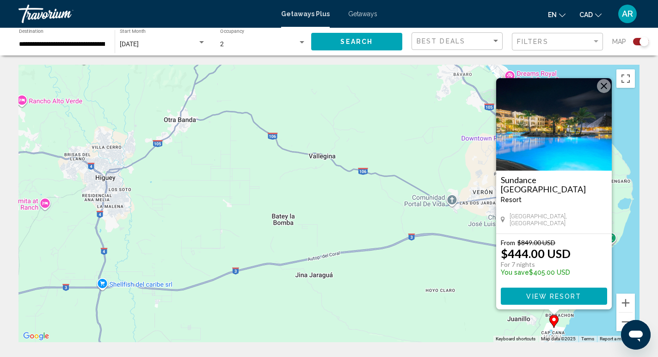
click at [546, 295] on span "View Resort" at bounding box center [553, 296] width 55 height 7
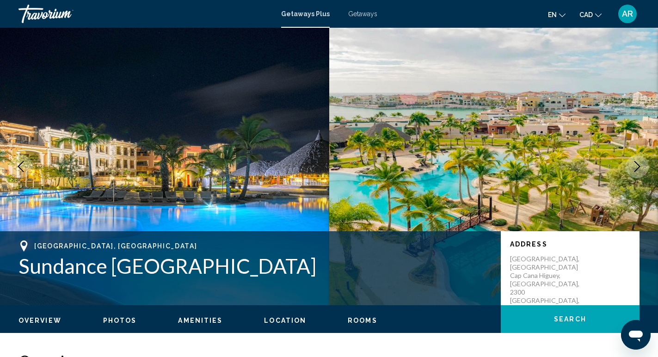
click at [634, 171] on icon "Next image" at bounding box center [636, 166] width 11 height 11
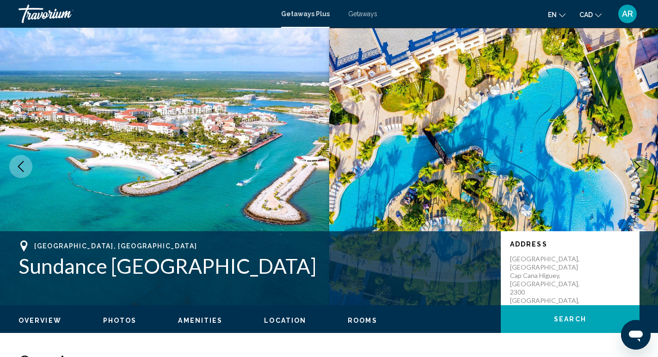
click at [633, 166] on icon "Next image" at bounding box center [636, 166] width 11 height 11
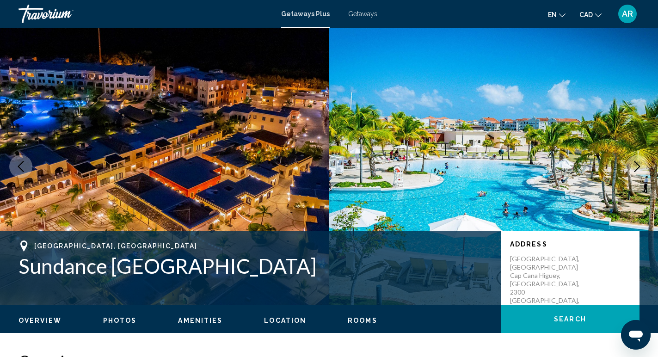
click at [633, 166] on icon "Next image" at bounding box center [636, 166] width 11 height 11
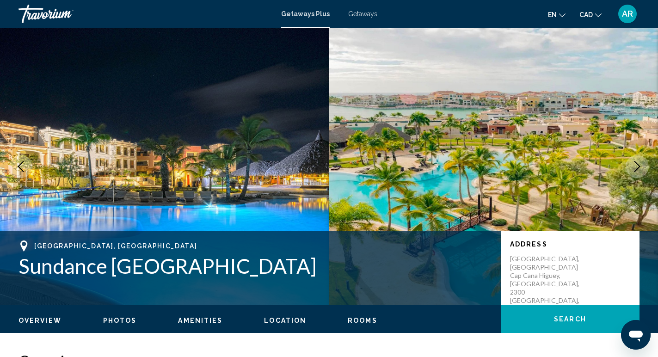
click at [633, 166] on icon "Next image" at bounding box center [636, 166] width 11 height 11
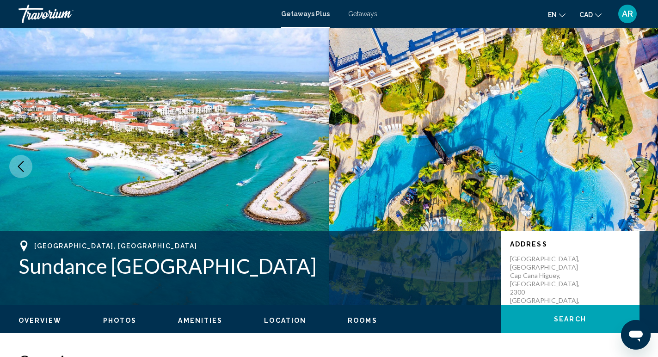
click at [633, 166] on icon "Next image" at bounding box center [636, 166] width 11 height 11
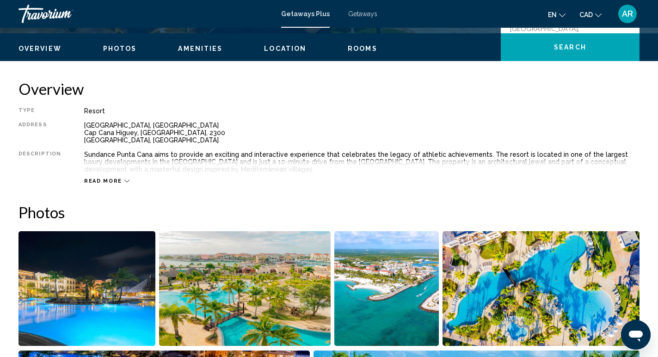
scroll to position [274, 0]
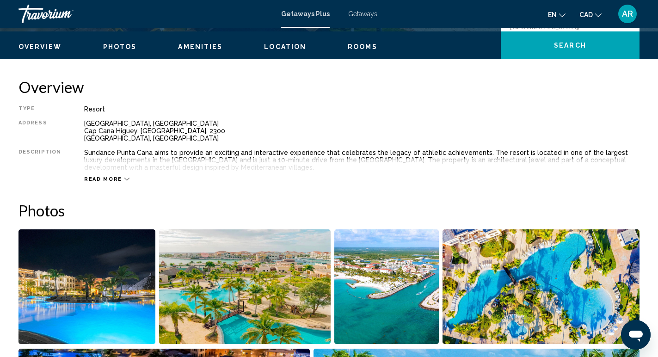
click at [119, 176] on div "Read more" at bounding box center [106, 179] width 45 height 6
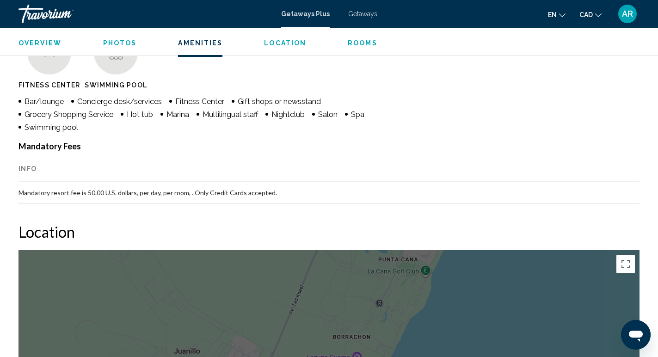
scroll to position [764, 0]
